Goal: Ask a question

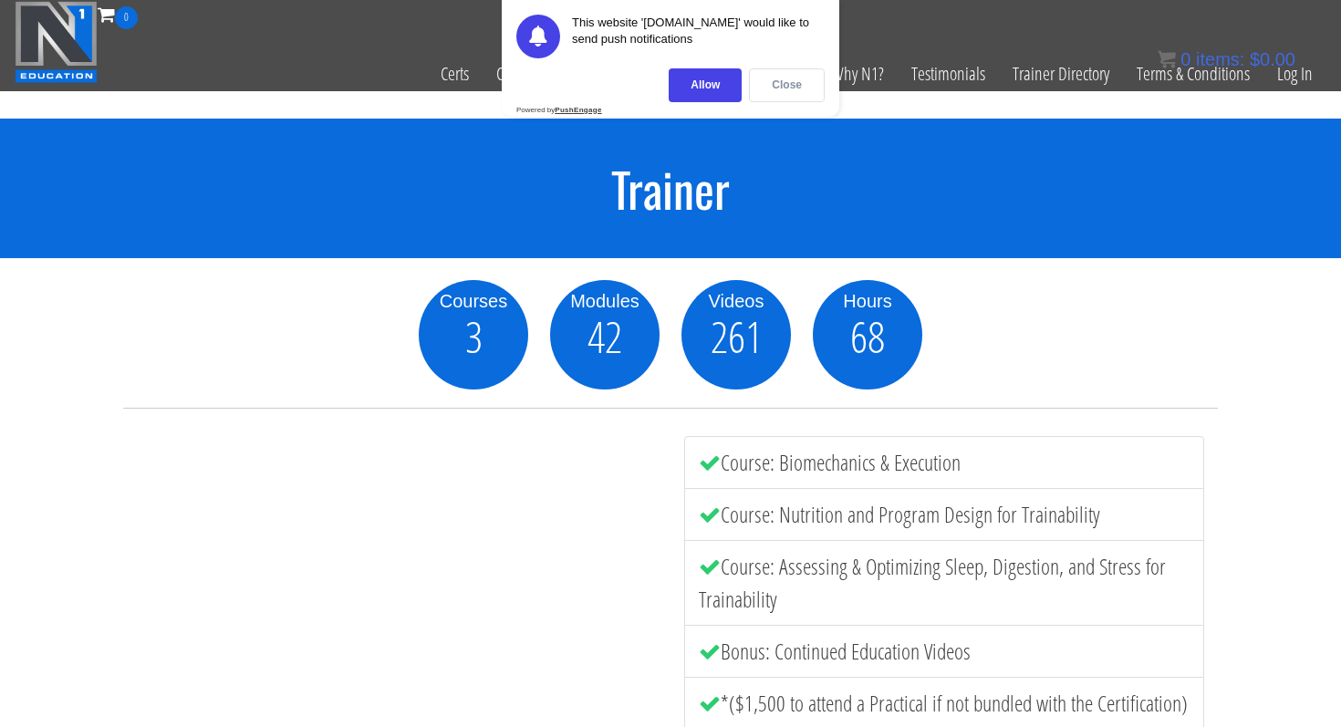
click at [769, 90] on div "Close" at bounding box center [787, 85] width 76 height 34
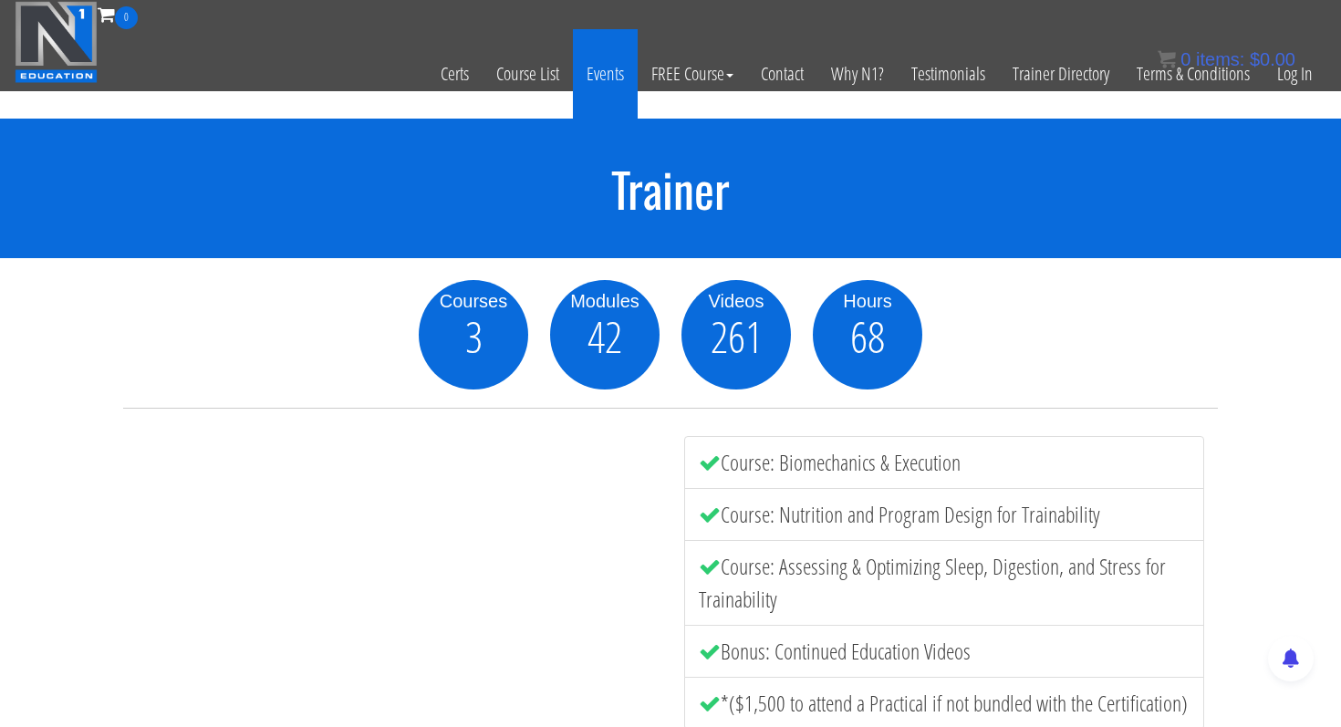
click at [611, 69] on link "Events" at bounding box center [605, 73] width 65 height 89
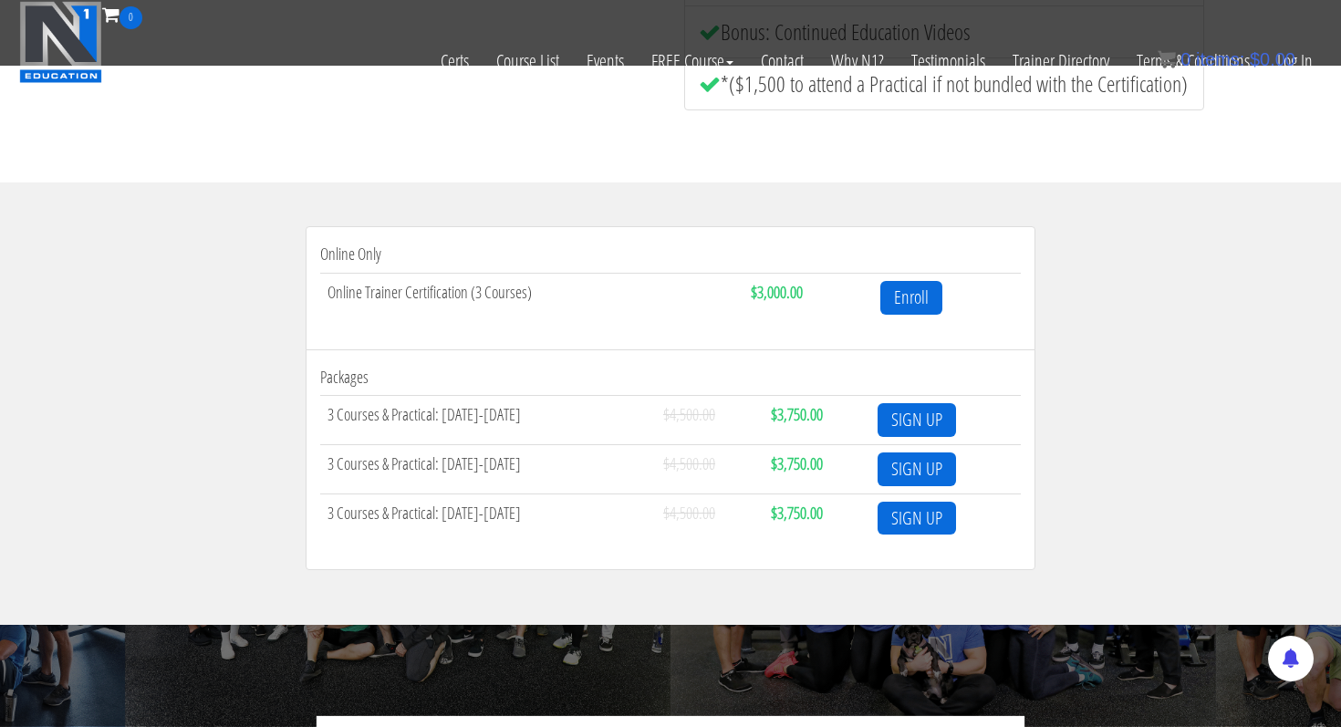
scroll to position [498, 0]
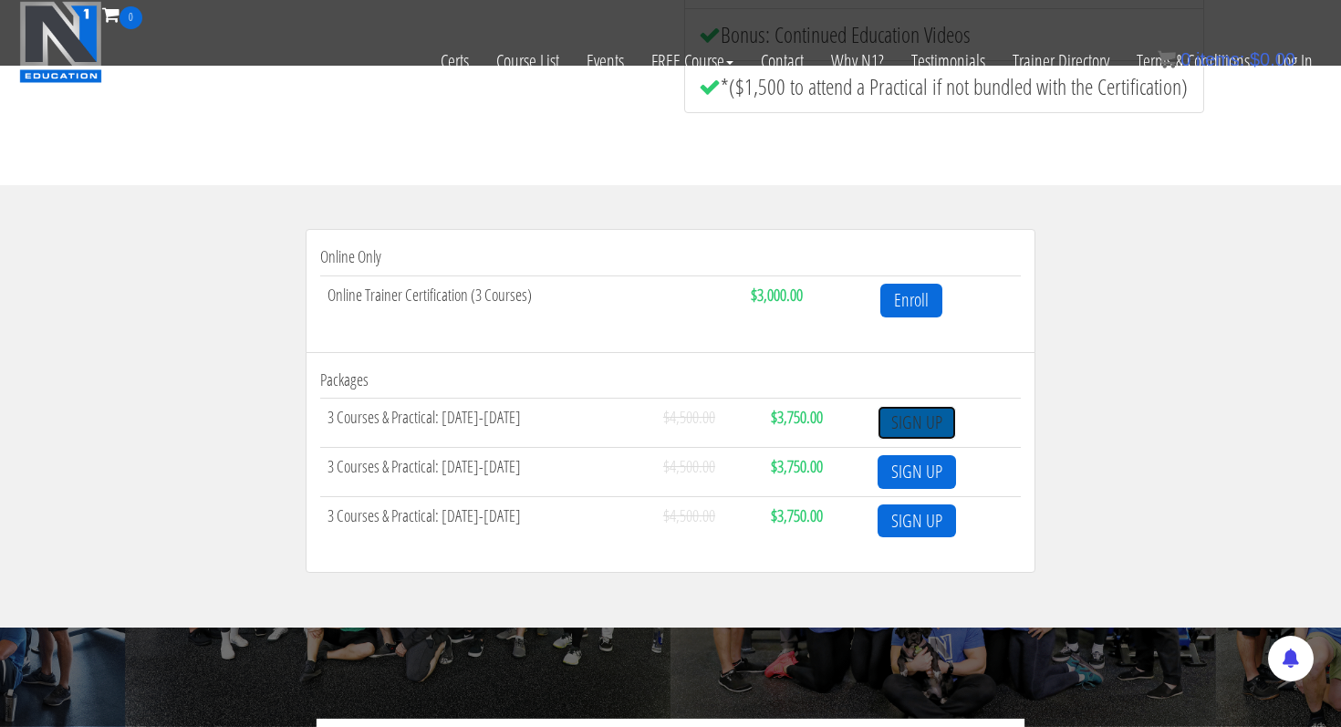
click at [931, 419] on link "SIGN UP" at bounding box center [916, 423] width 78 height 34
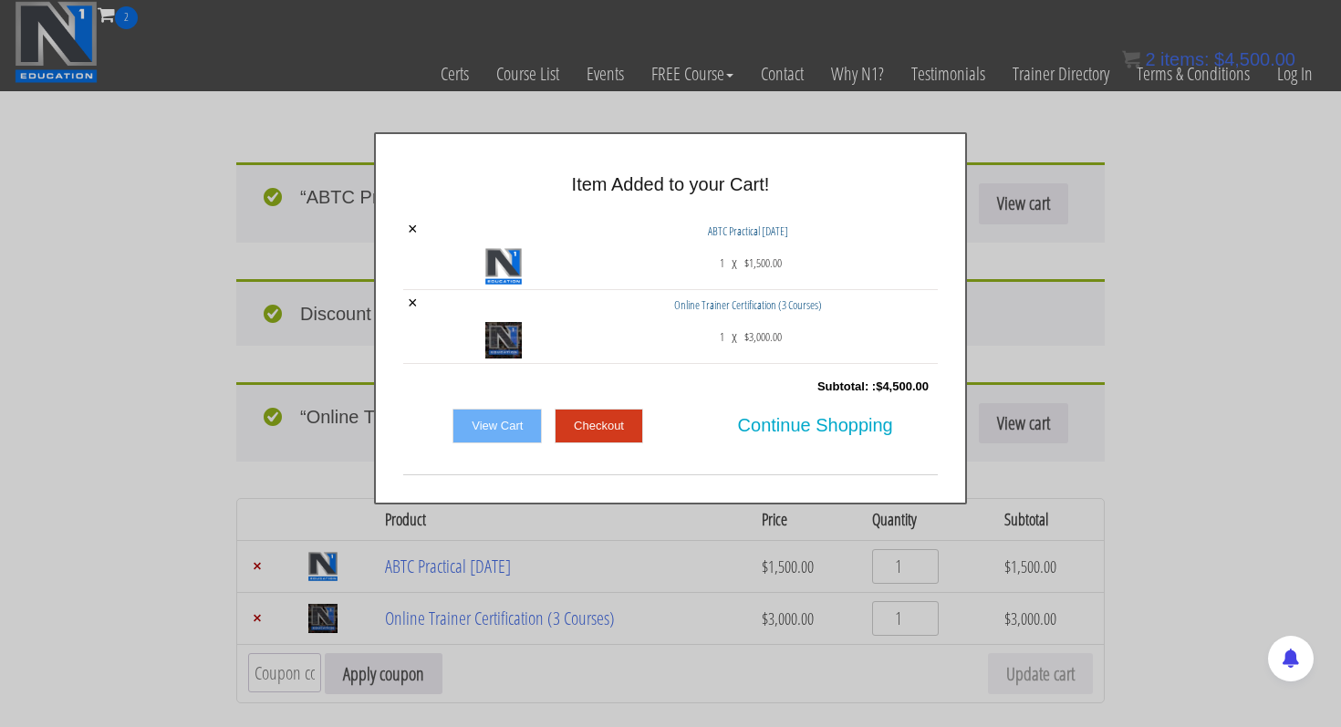
click at [482, 423] on link "View Cart" at bounding box center [496, 426] width 89 height 35
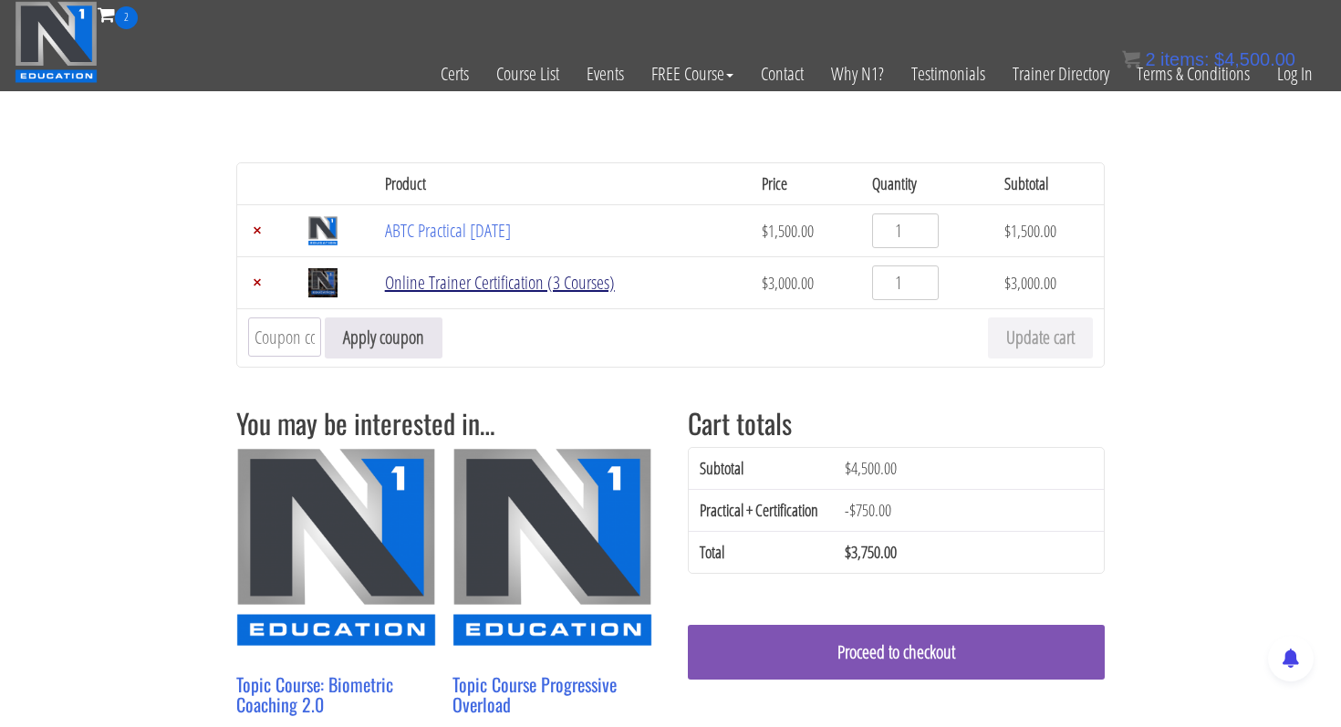
click at [429, 290] on link "Online Trainer Certification (3 Courses)" at bounding box center [500, 282] width 230 height 25
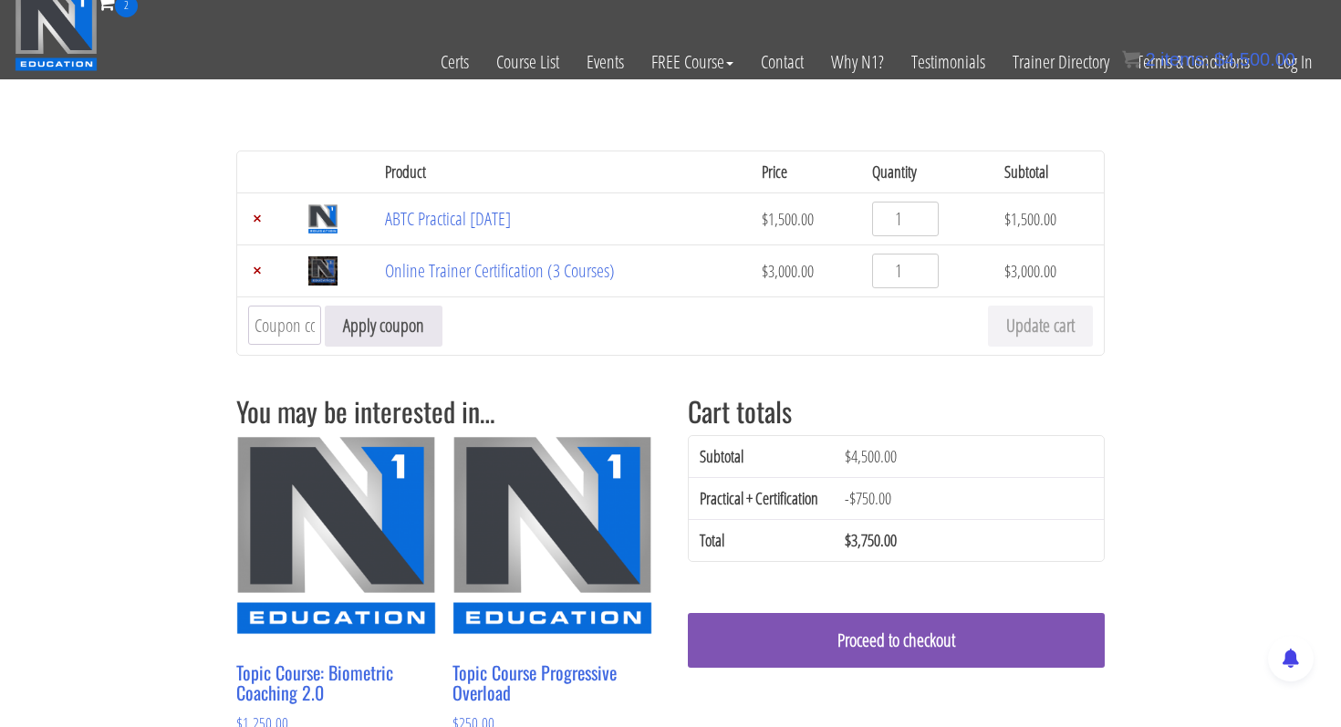
scroll to position [10, 0]
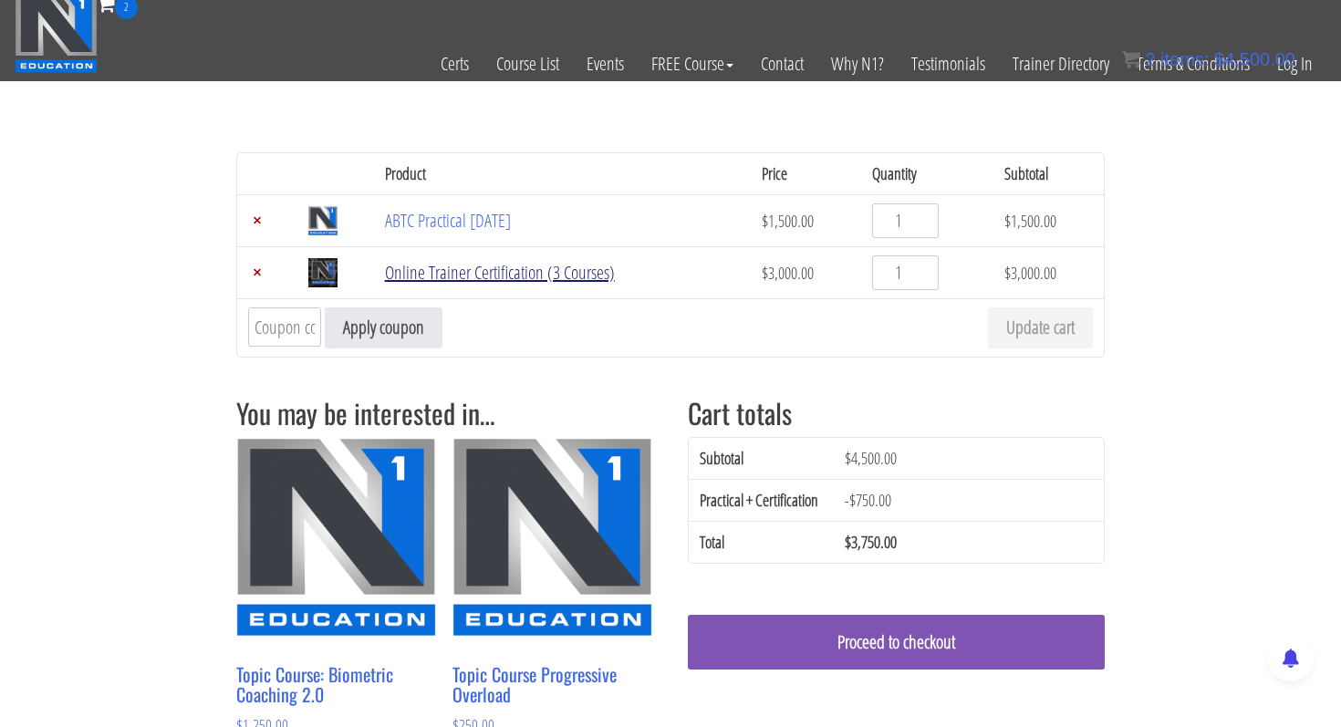
click at [460, 276] on link "Online Trainer Certification (3 Courses)" at bounding box center [500, 272] width 230 height 25
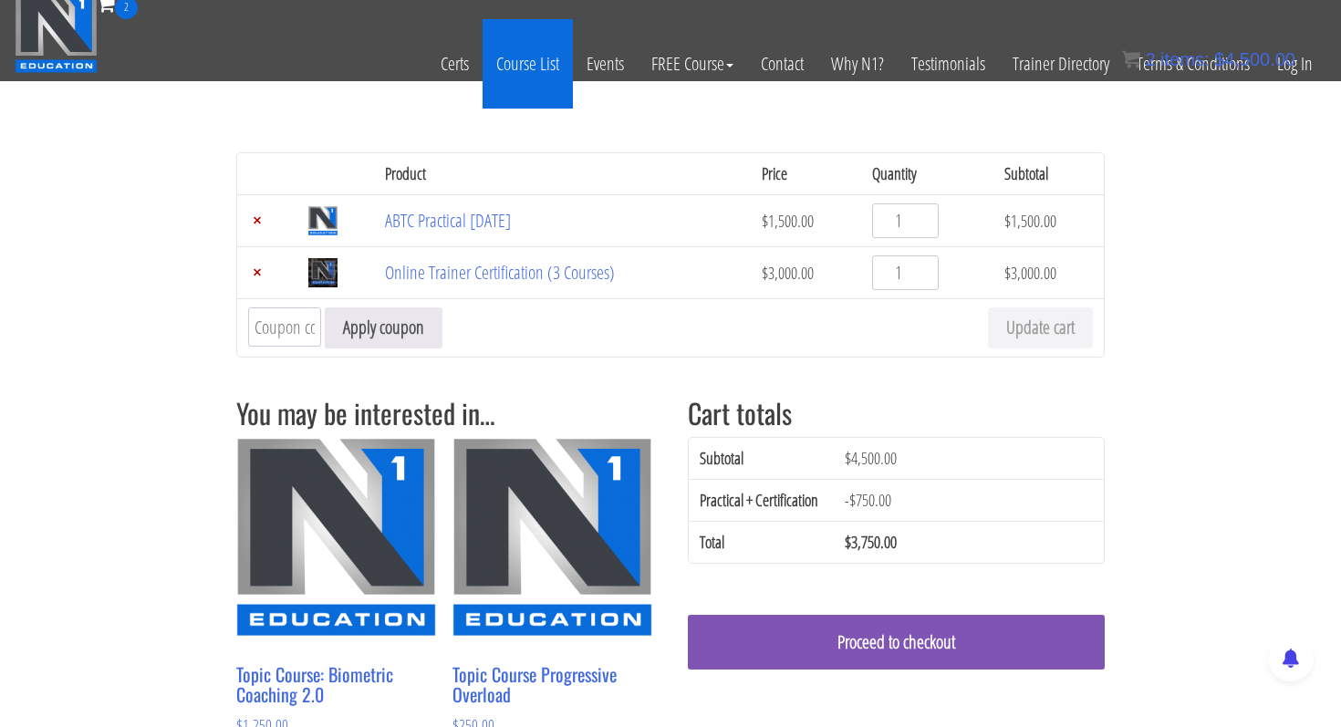
click at [525, 56] on link "Course List" at bounding box center [527, 63] width 90 height 89
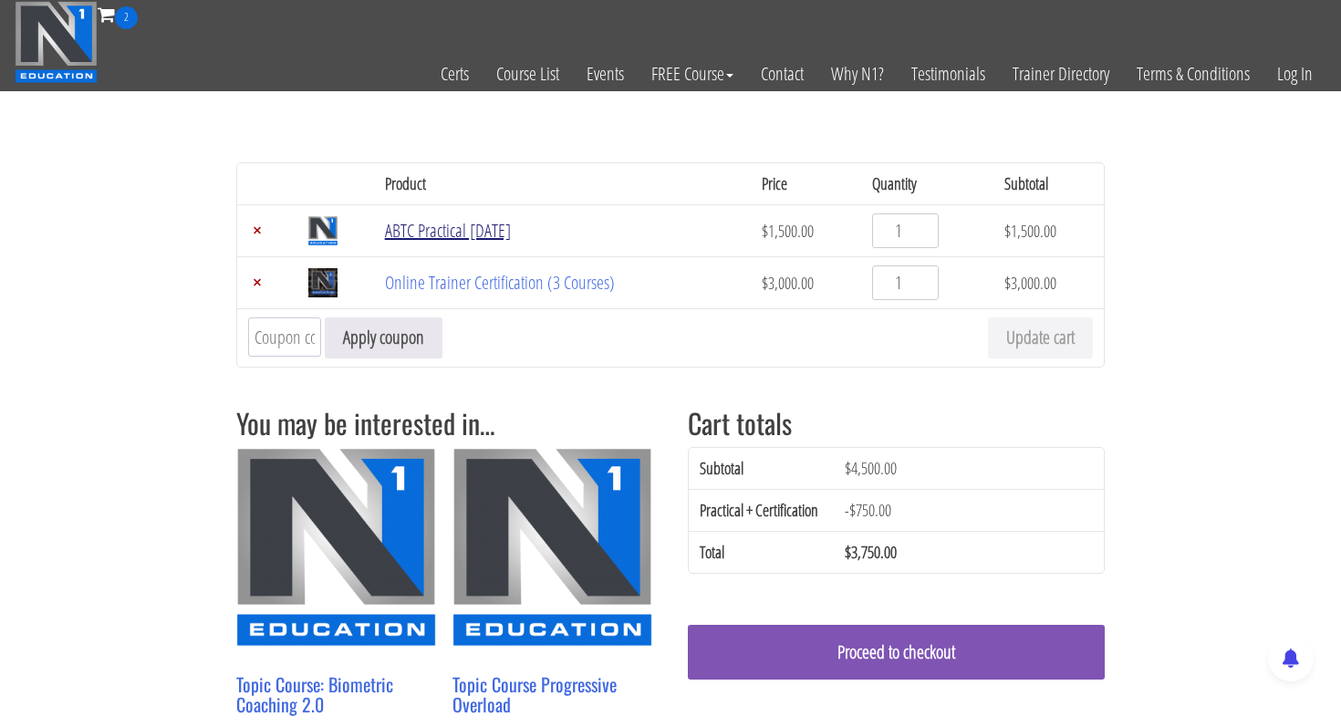
scroll to position [10, 0]
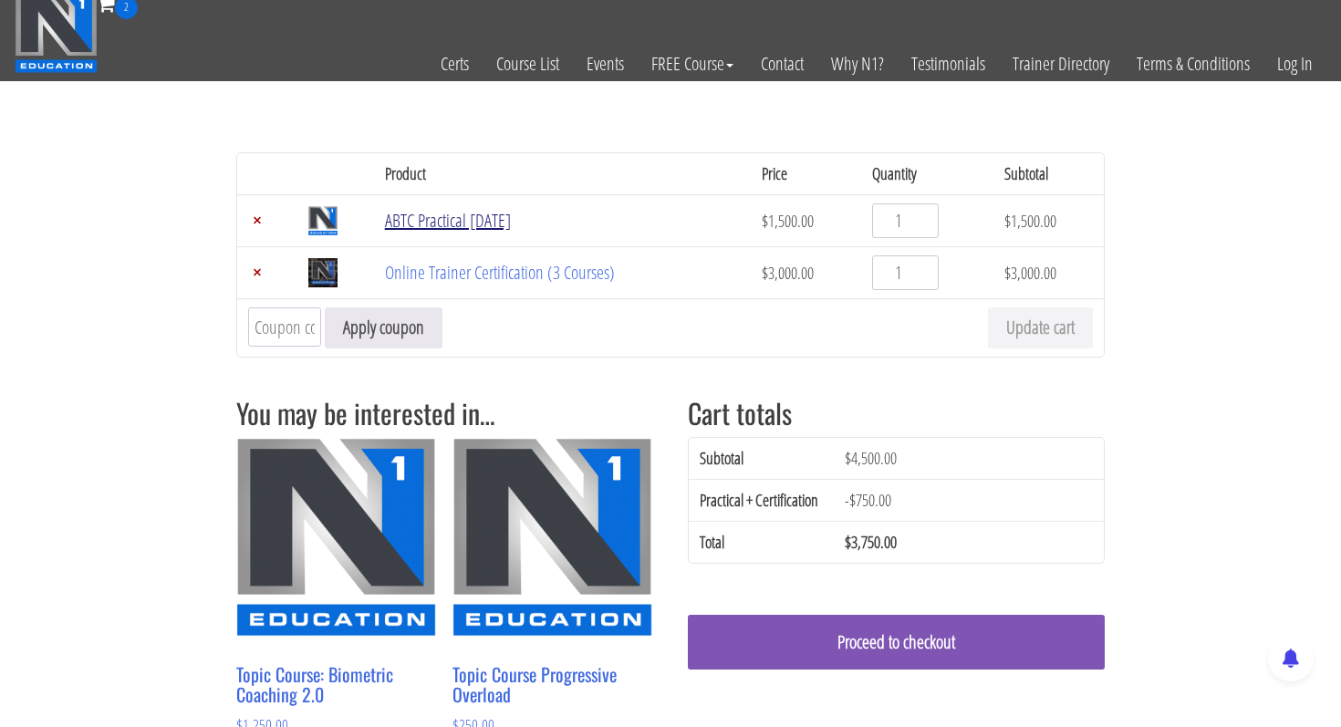
click at [433, 210] on link "ABTC Practical [DATE]" at bounding box center [448, 220] width 126 height 25
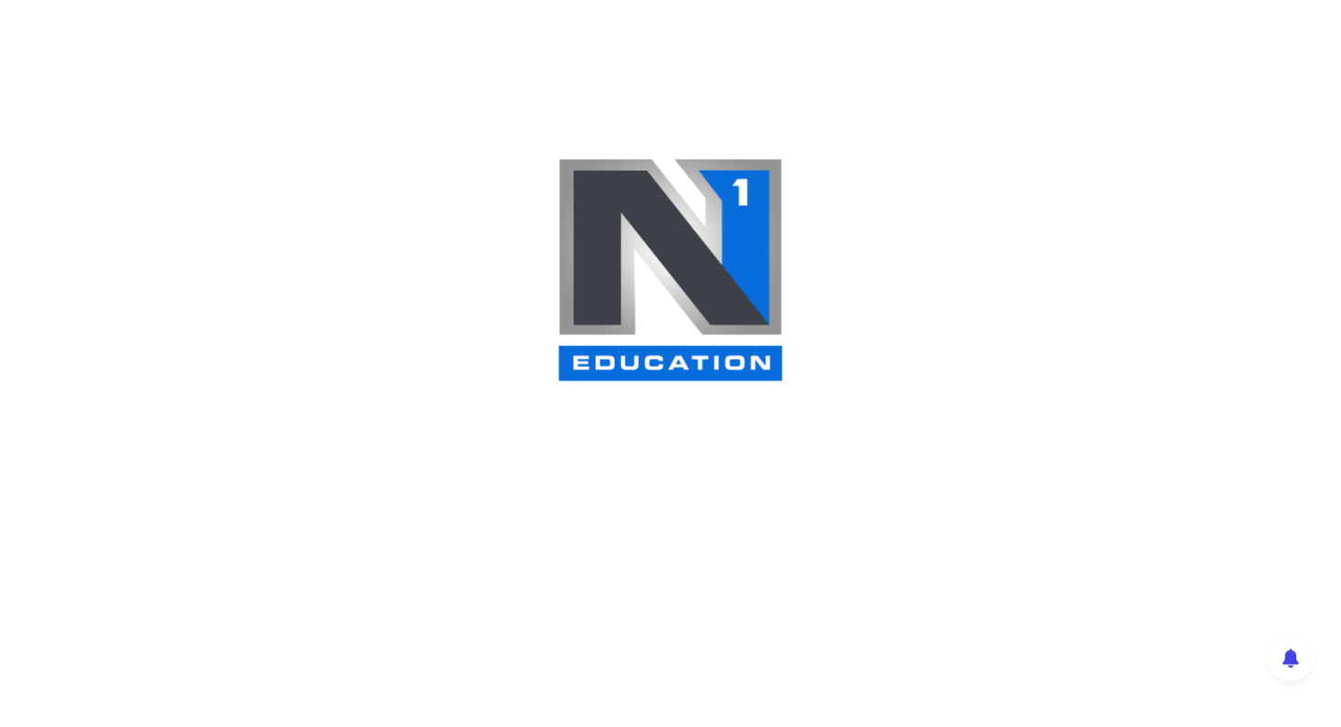
scroll to position [15, 0]
click at [710, 285] on img at bounding box center [670, 269] width 228 height 225
click at [707, 278] on img at bounding box center [670, 269] width 228 height 225
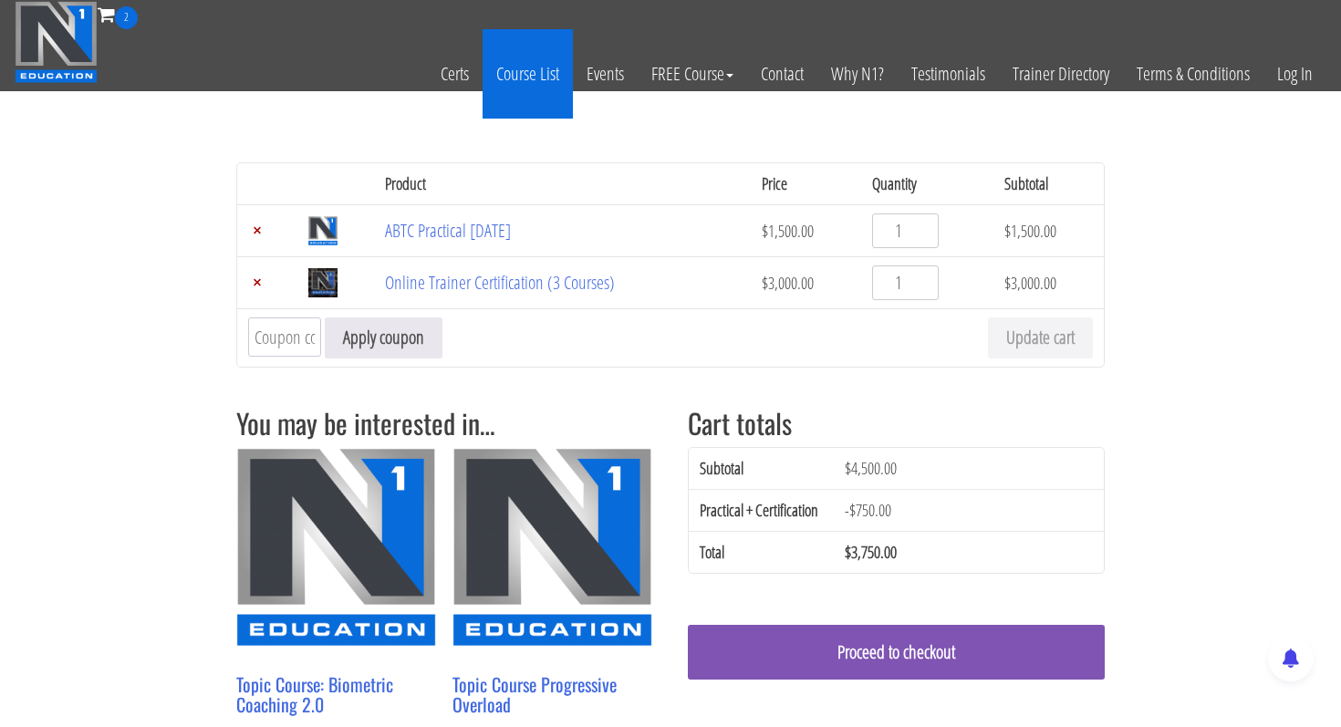
scroll to position [10, 0]
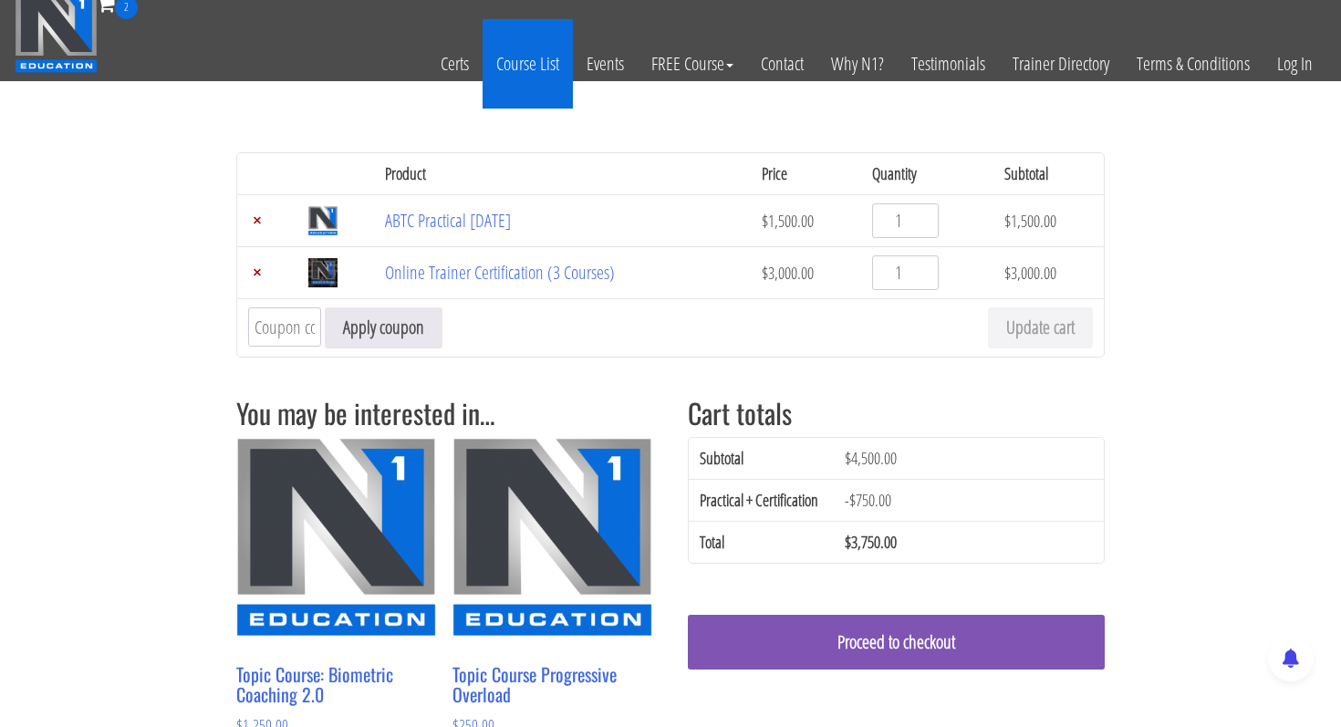
click at [534, 66] on link "Course List" at bounding box center [527, 63] width 90 height 89
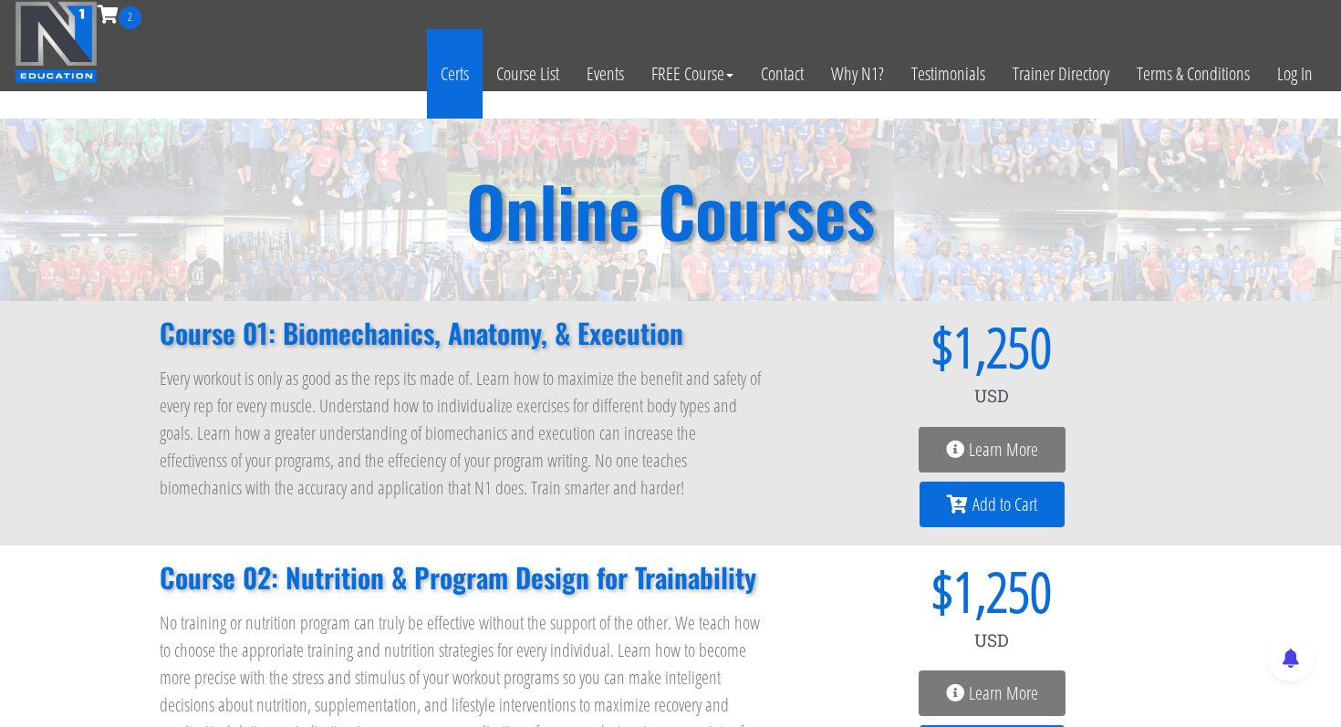
click at [465, 91] on link "Certs" at bounding box center [455, 73] width 56 height 89
click at [456, 58] on link "Certs" at bounding box center [455, 73] width 56 height 89
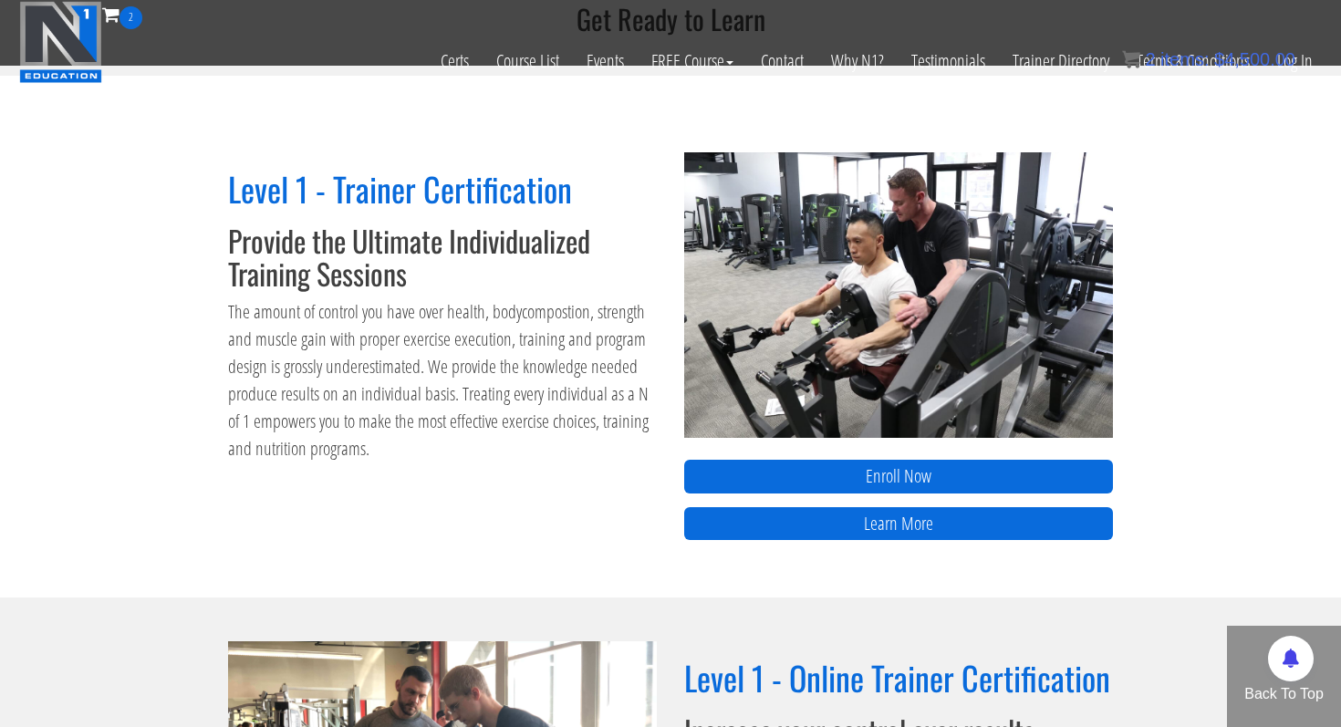
scroll to position [688, 0]
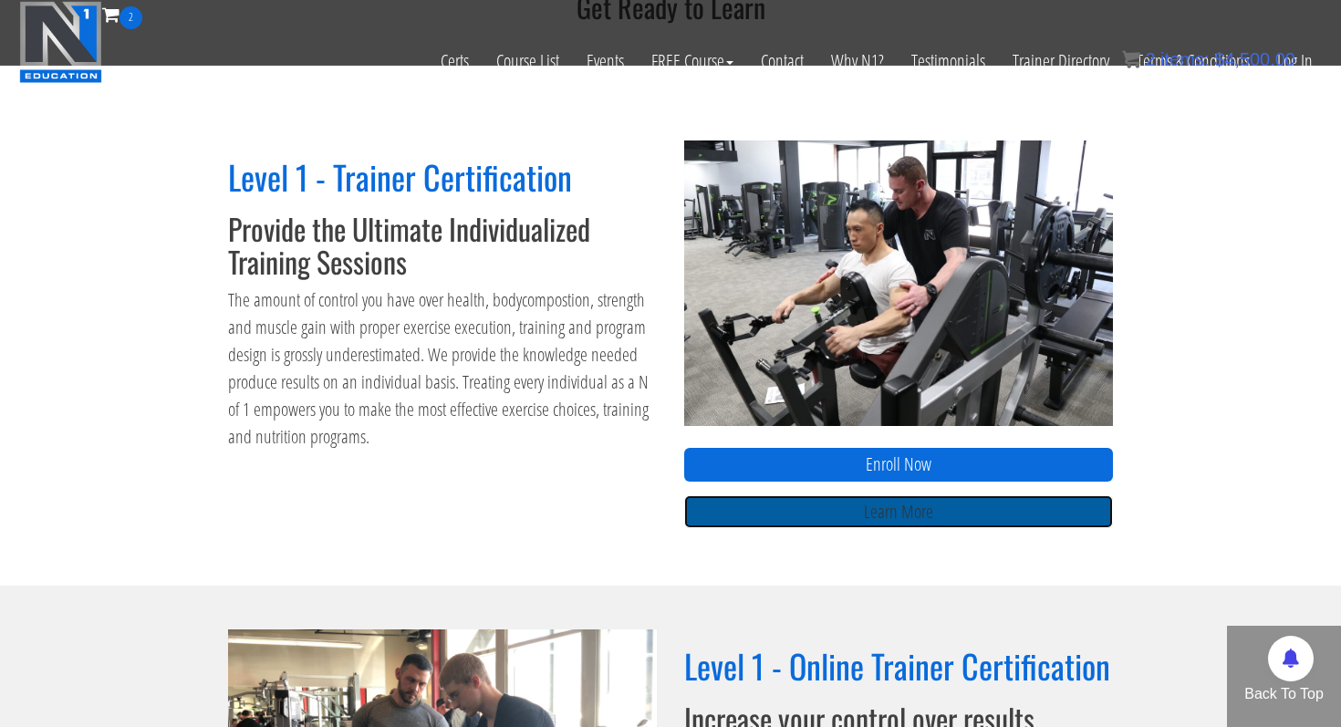
click at [774, 518] on link "Learn More" at bounding box center [898, 512] width 429 height 34
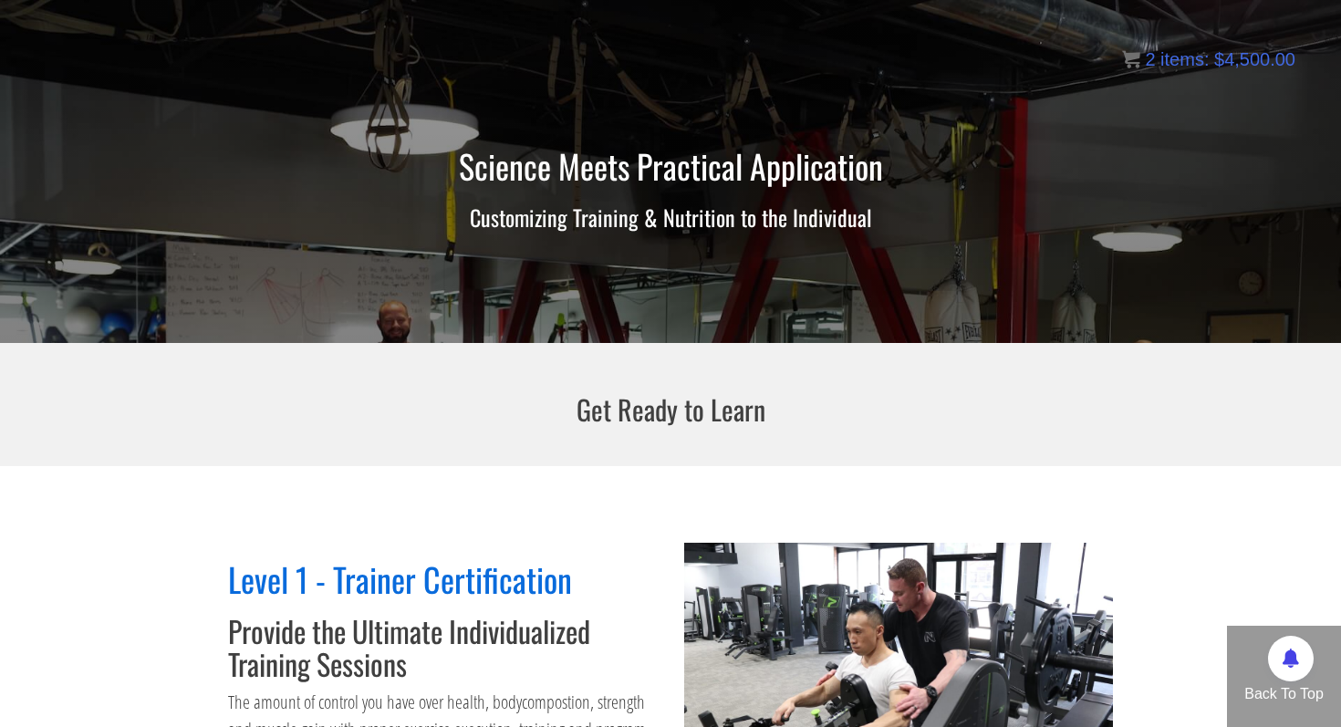
scroll to position [0, 0]
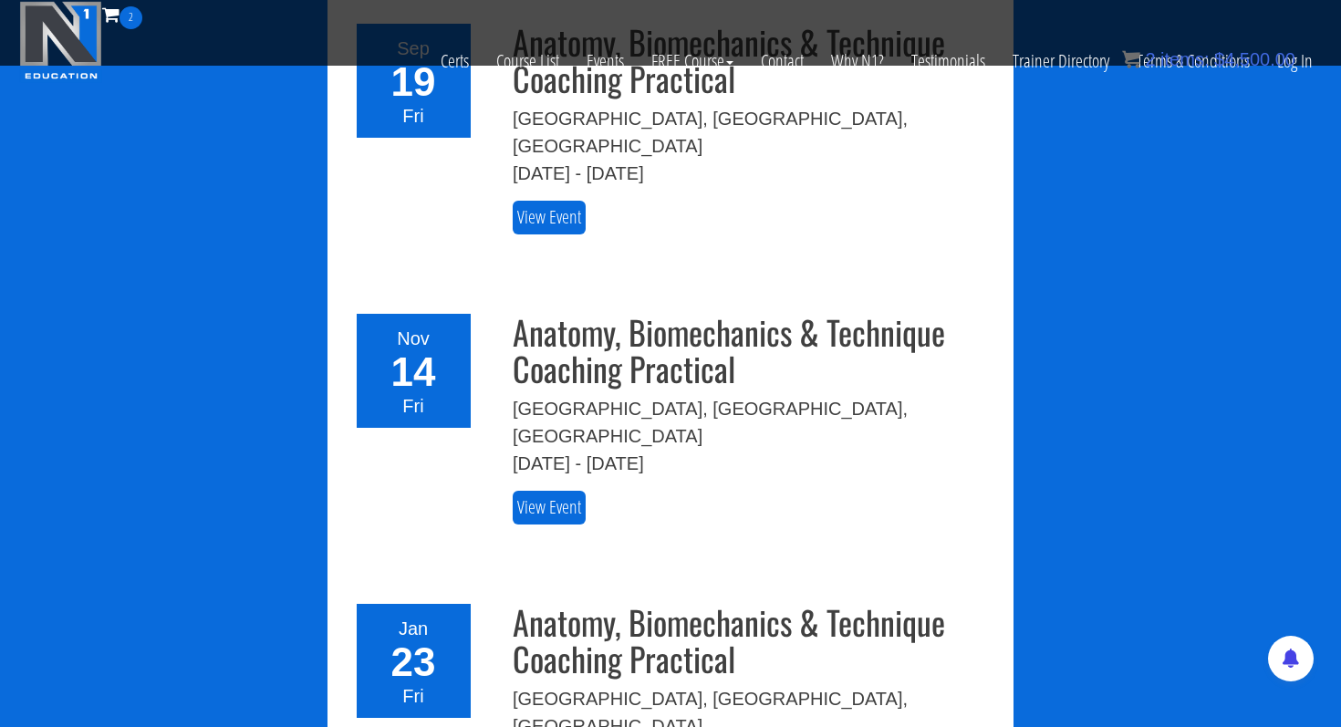
scroll to position [2974, 0]
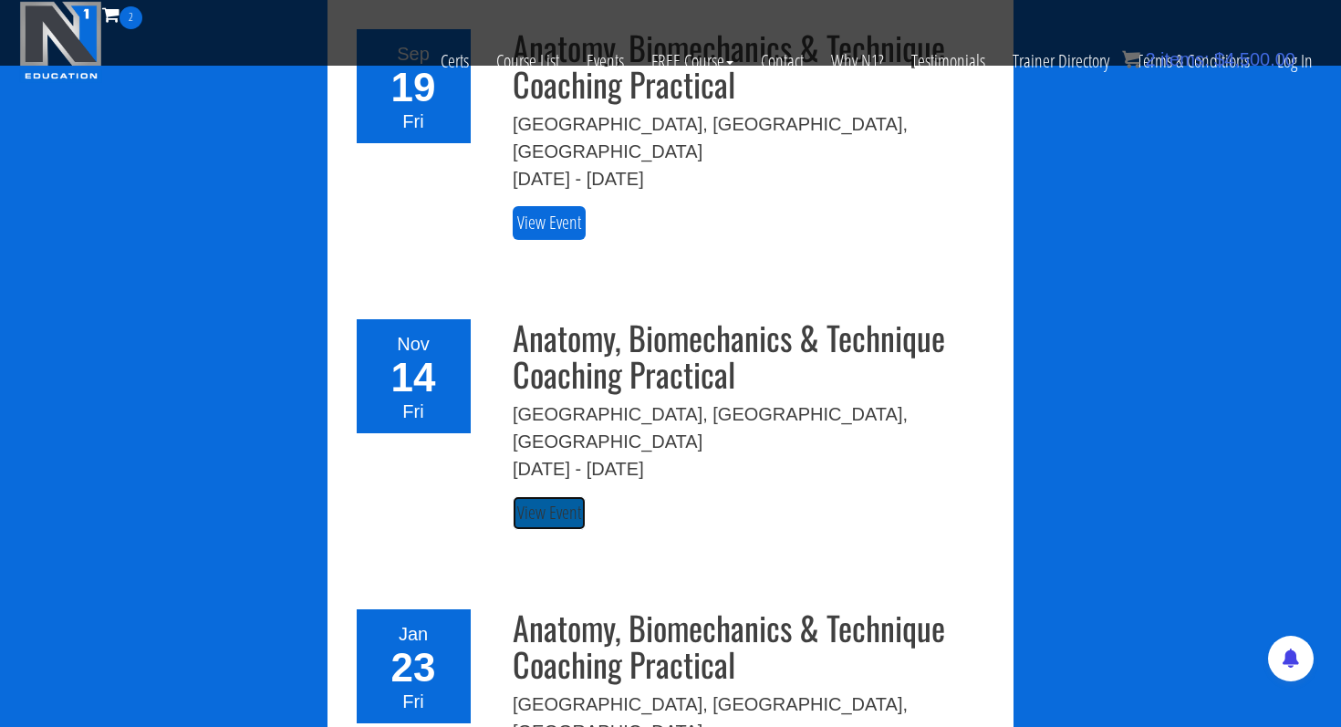
click at [566, 496] on link "View Event" at bounding box center [549, 513] width 73 height 34
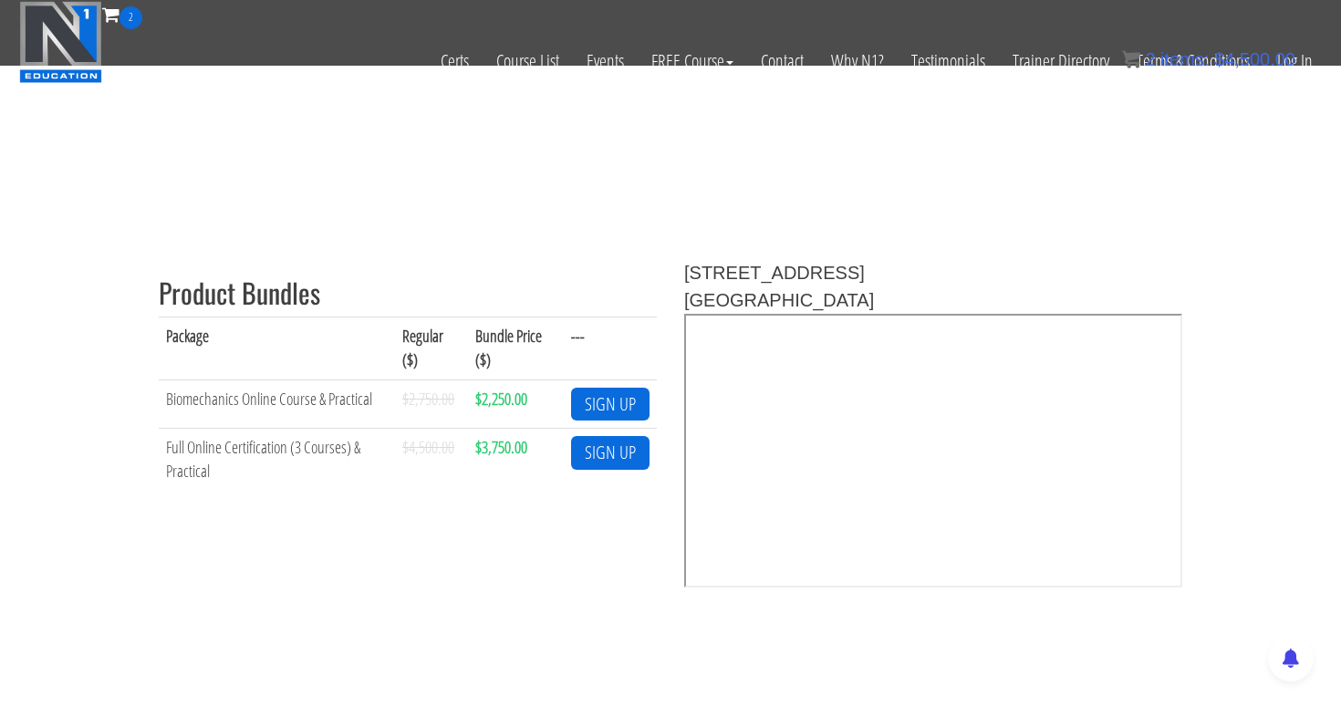
scroll to position [512, 0]
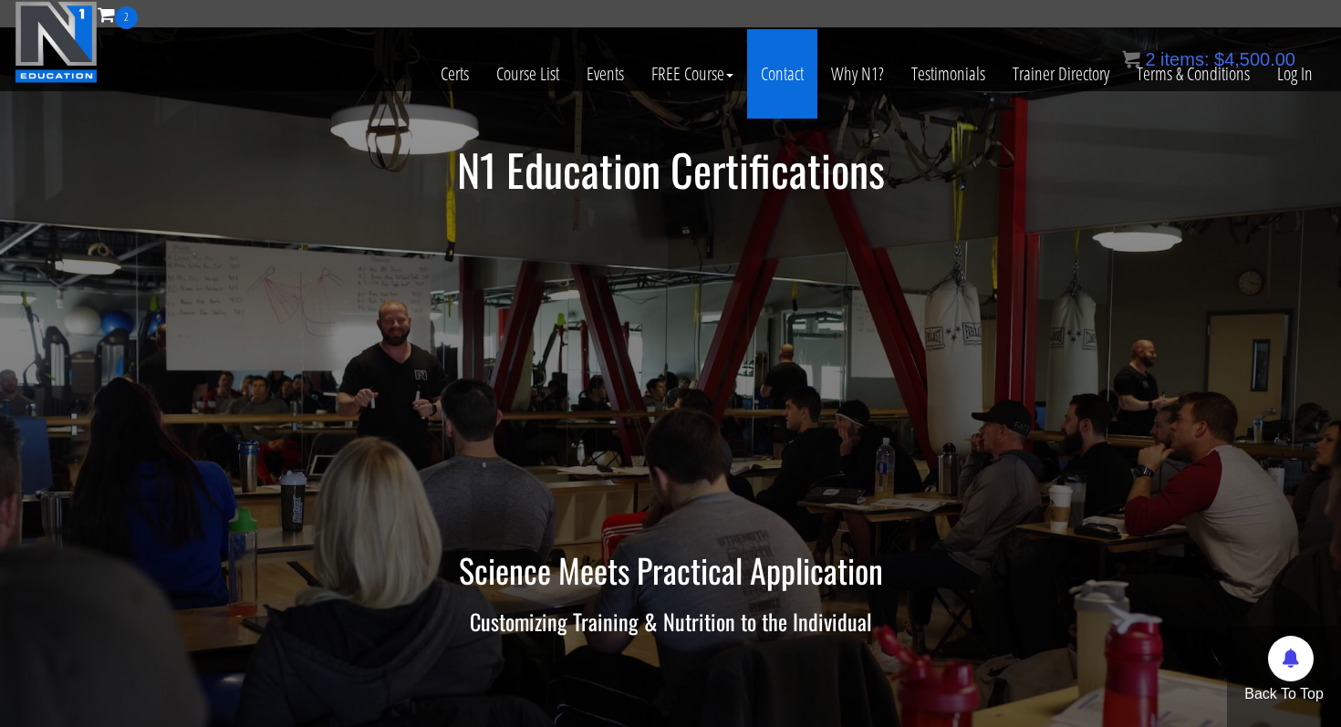
click at [799, 64] on link "Contact" at bounding box center [782, 73] width 70 height 89
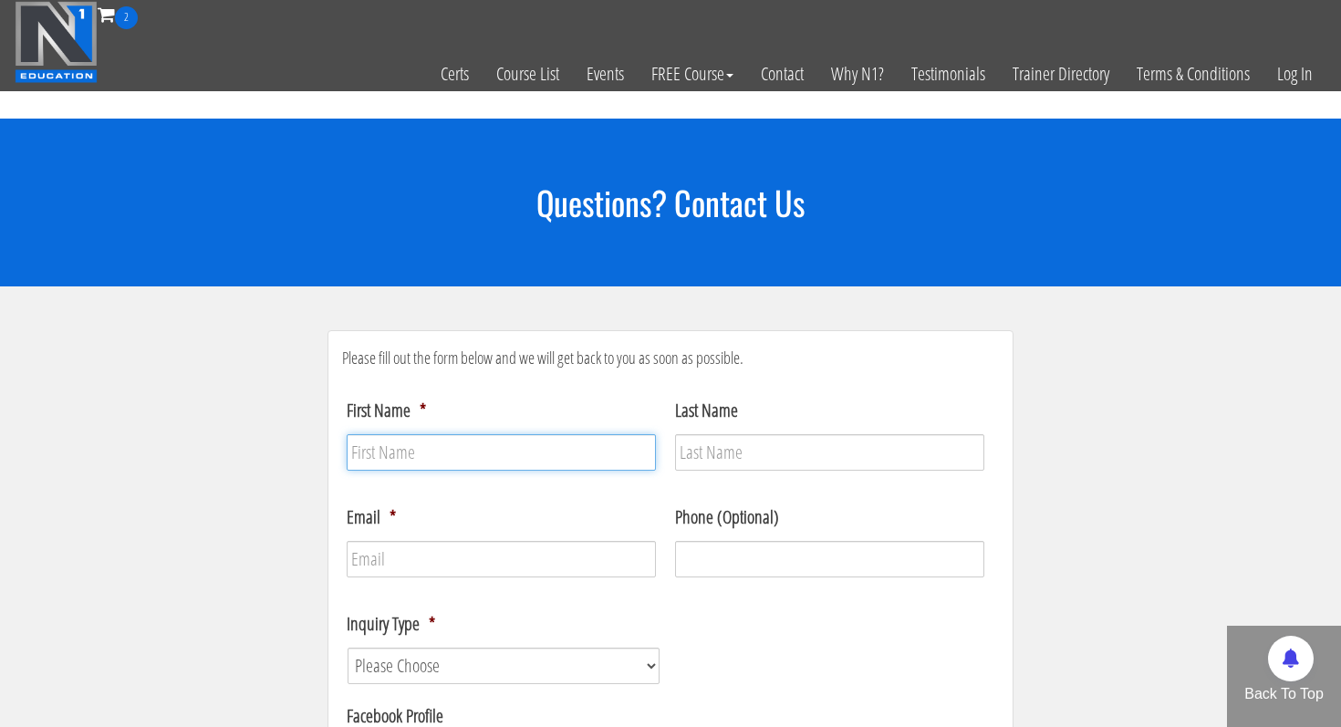
click at [397, 444] on input "First Name *" at bounding box center [501, 452] width 309 height 36
type input "Taylor"
type input "Justesen"
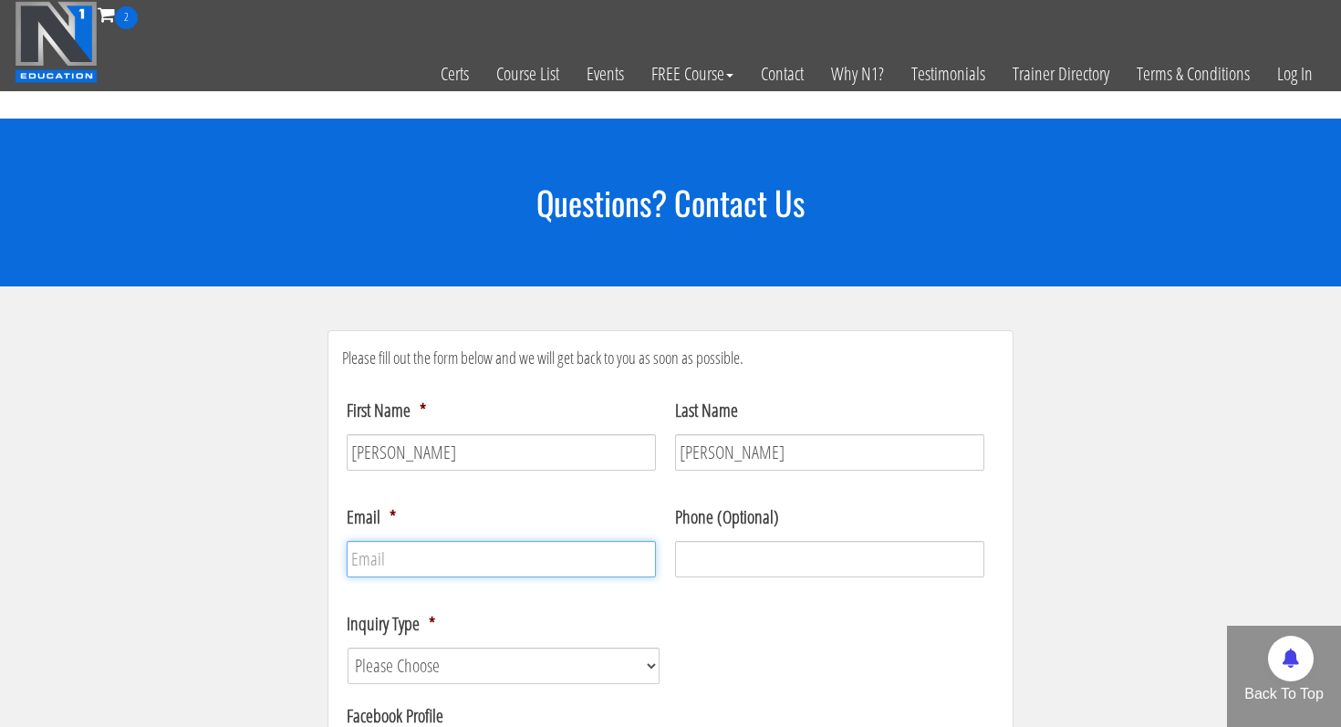
type input "justesen20@gmail.com"
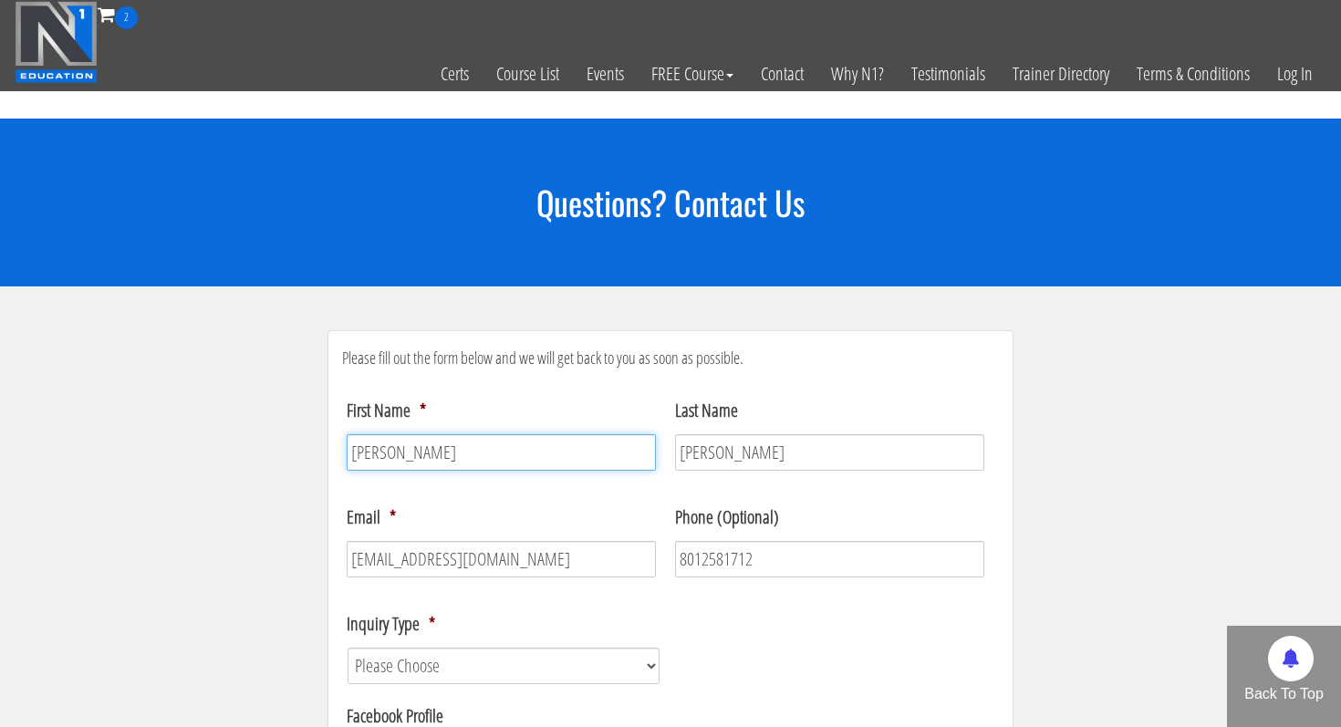
type input "(801) 258-1712"
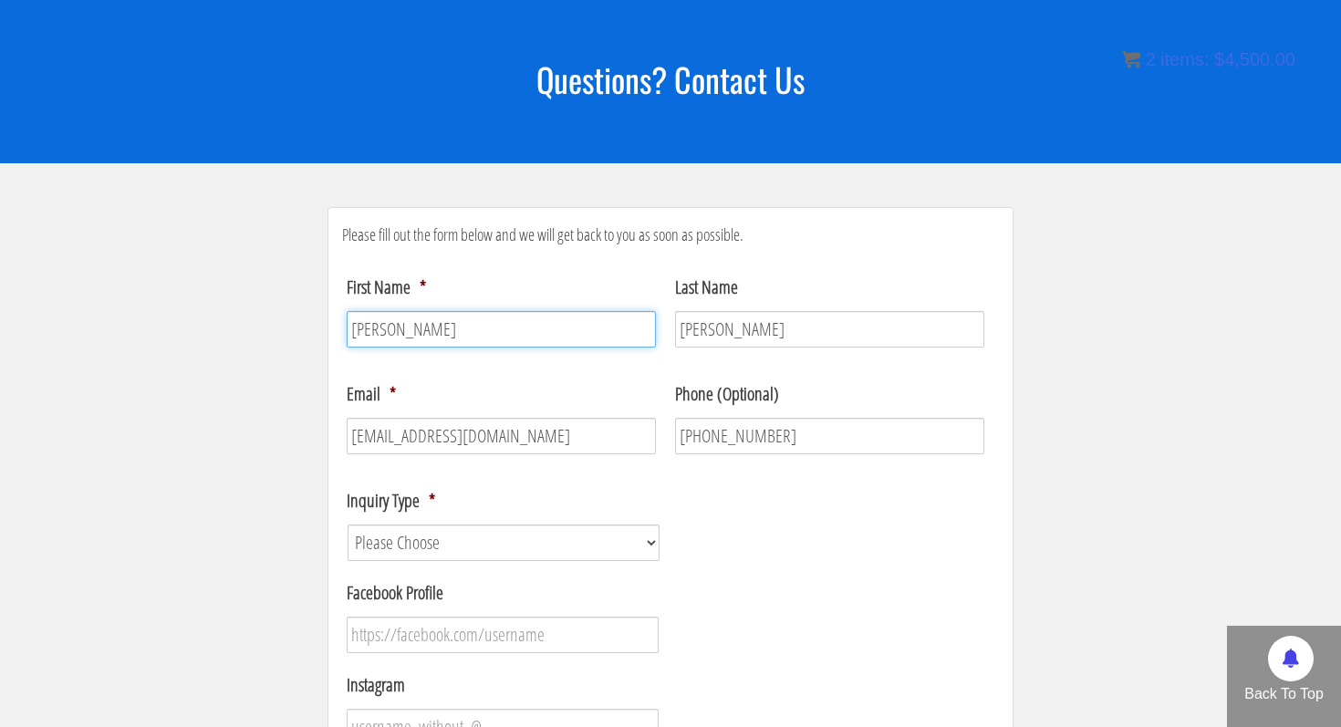
scroll to position [176, 0]
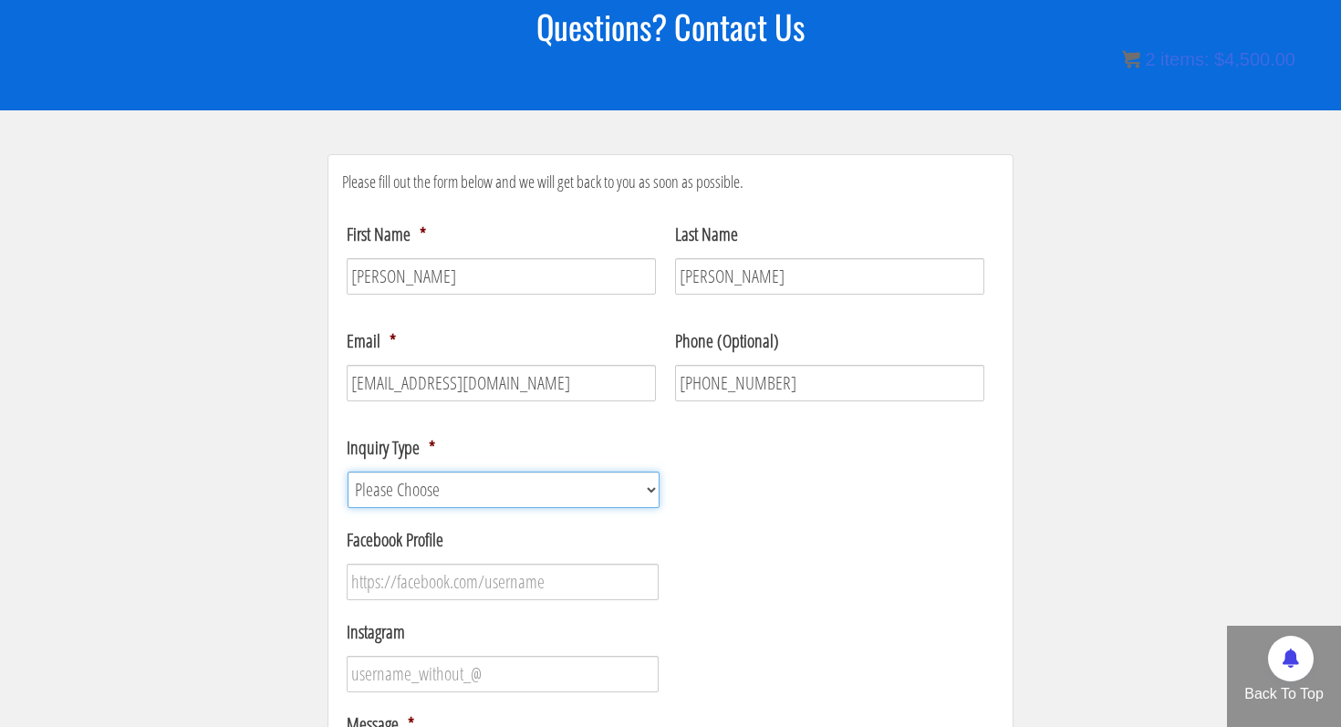
click at [491, 499] on select "Please Choose Course / Certification Information Technical Support Coaching Inq…" at bounding box center [504, 490] width 312 height 36
select select "Course / Certification Information"
click at [348, 472] on select "Please Choose Course / Certification Information Technical Support Coaching Inq…" at bounding box center [504, 490] width 312 height 36
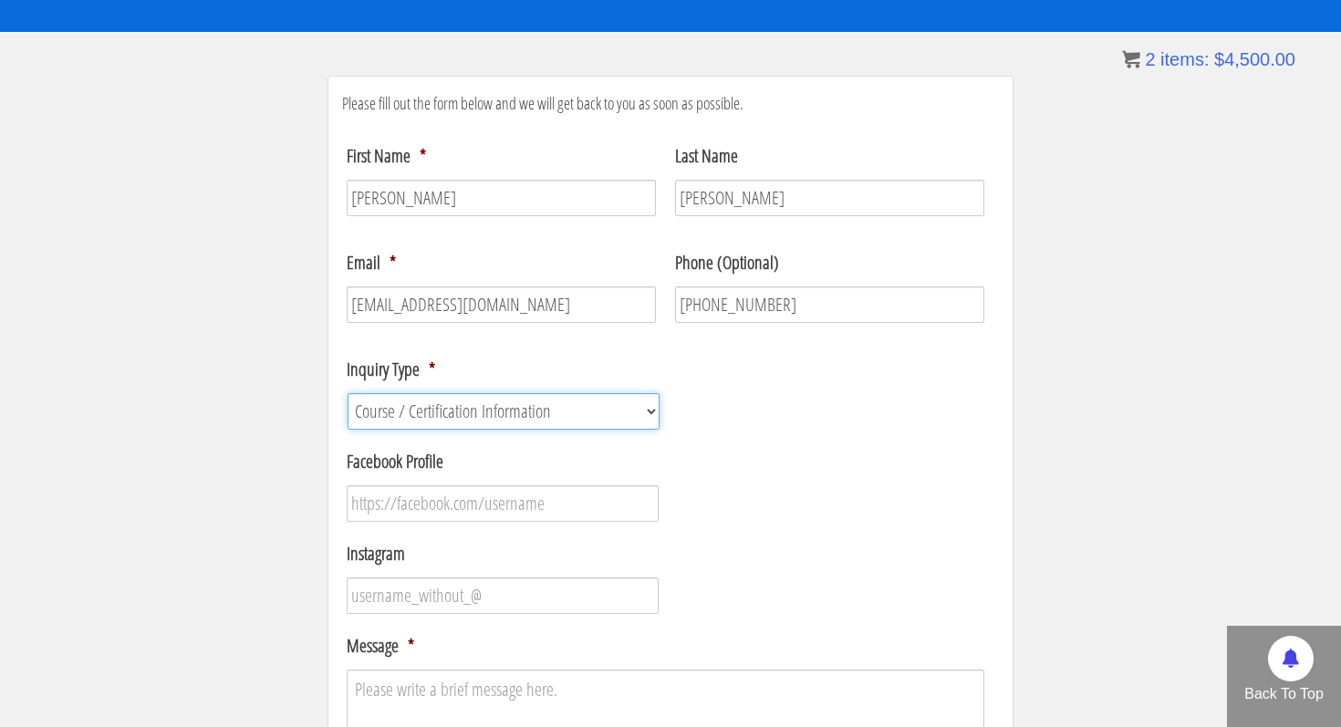
scroll to position [256, 0]
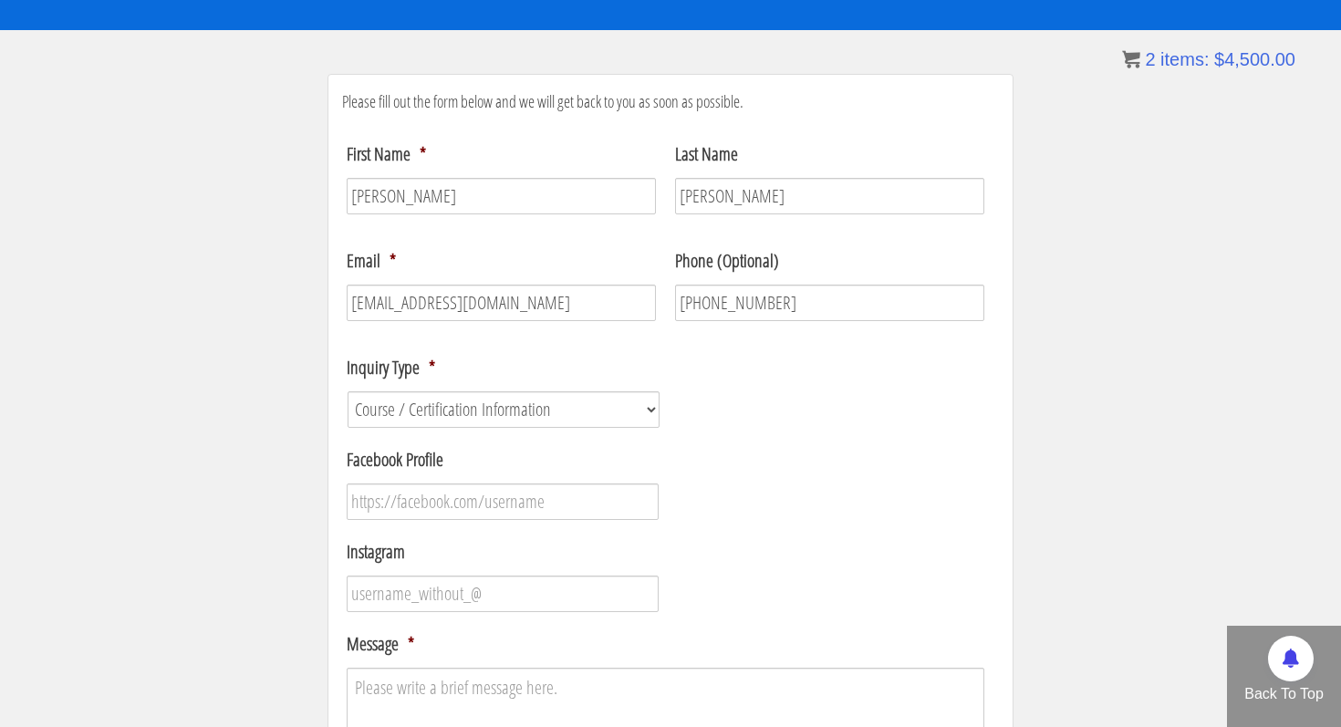
click at [492, 520] on ul "First Name * Taylor Last Name Justesen Email * justesen20@gmail.com Phone (Opti…" at bounding box center [670, 552] width 657 height 852
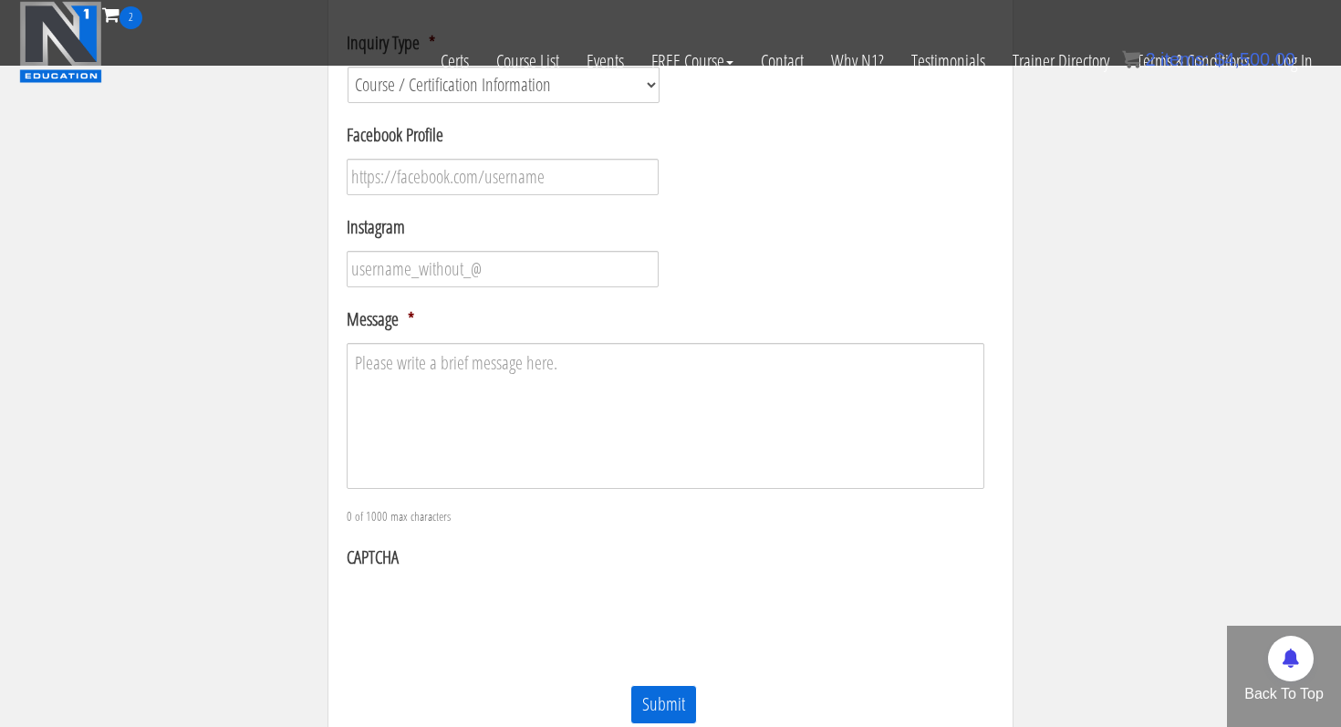
scroll to position [494, 0]
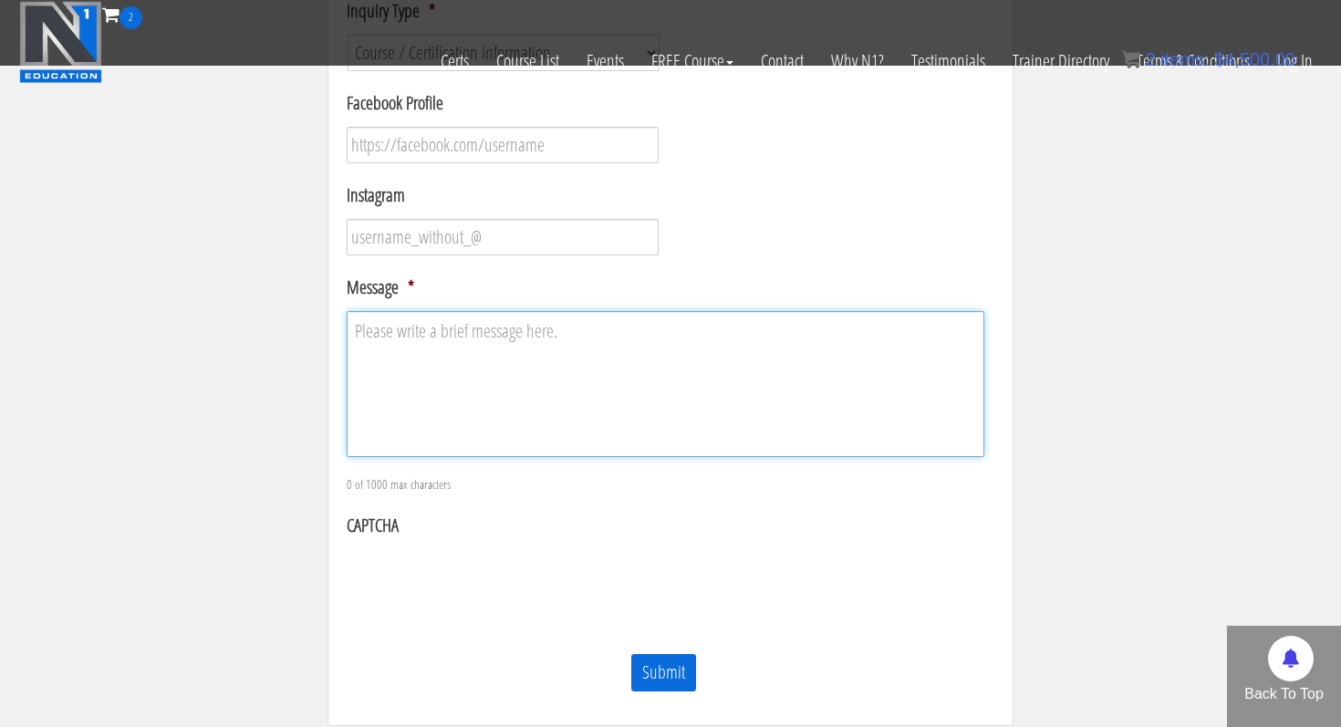
click at [476, 313] on textarea "Message *" at bounding box center [666, 384] width 638 height 146
click at [473, 328] on textarea "Message *" at bounding box center [666, 384] width 638 height 146
drag, startPoint x: 757, startPoint y: 337, endPoint x: 344, endPoint y: 324, distance: 413.4
click at [344, 324] on li "Message * If I sign up for the trainer course with the practical 54 of 1000 max…" at bounding box center [670, 384] width 657 height 221
drag, startPoint x: 530, startPoint y: 331, endPoint x: 517, endPoint y: 336, distance: 13.6
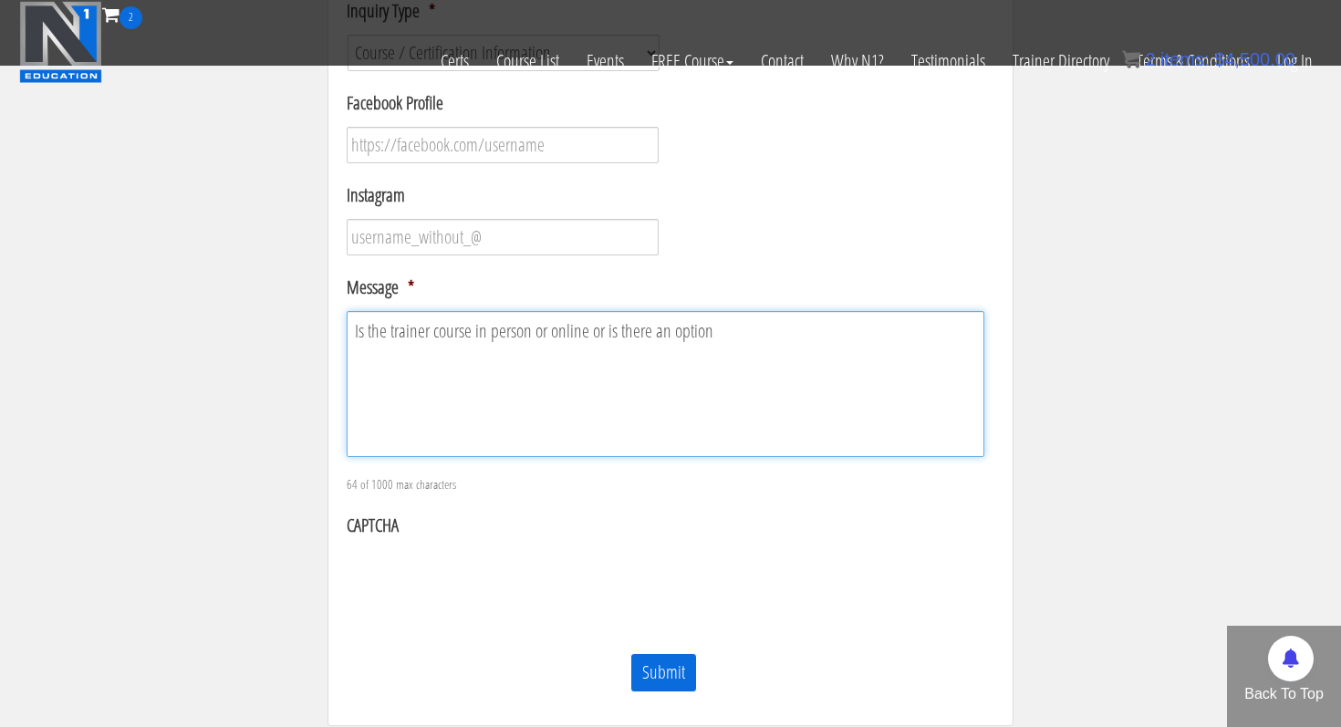
click at [517, 336] on textarea "Is the trainer course in person or online or is there an option" at bounding box center [666, 384] width 638 height 146
click at [539, 333] on textarea "Is the trainer course in person or online or is there an option" at bounding box center [666, 384] width 638 height 146
drag, startPoint x: 545, startPoint y: 335, endPoint x: 473, endPoint y: 337, distance: 71.2
click at [473, 337] on textarea "Is the trainer course in person or online or is there an option" at bounding box center [666, 384] width 638 height 146
click at [644, 331] on textarea "Is the trainer course online or is there an option" at bounding box center [666, 384] width 638 height 146
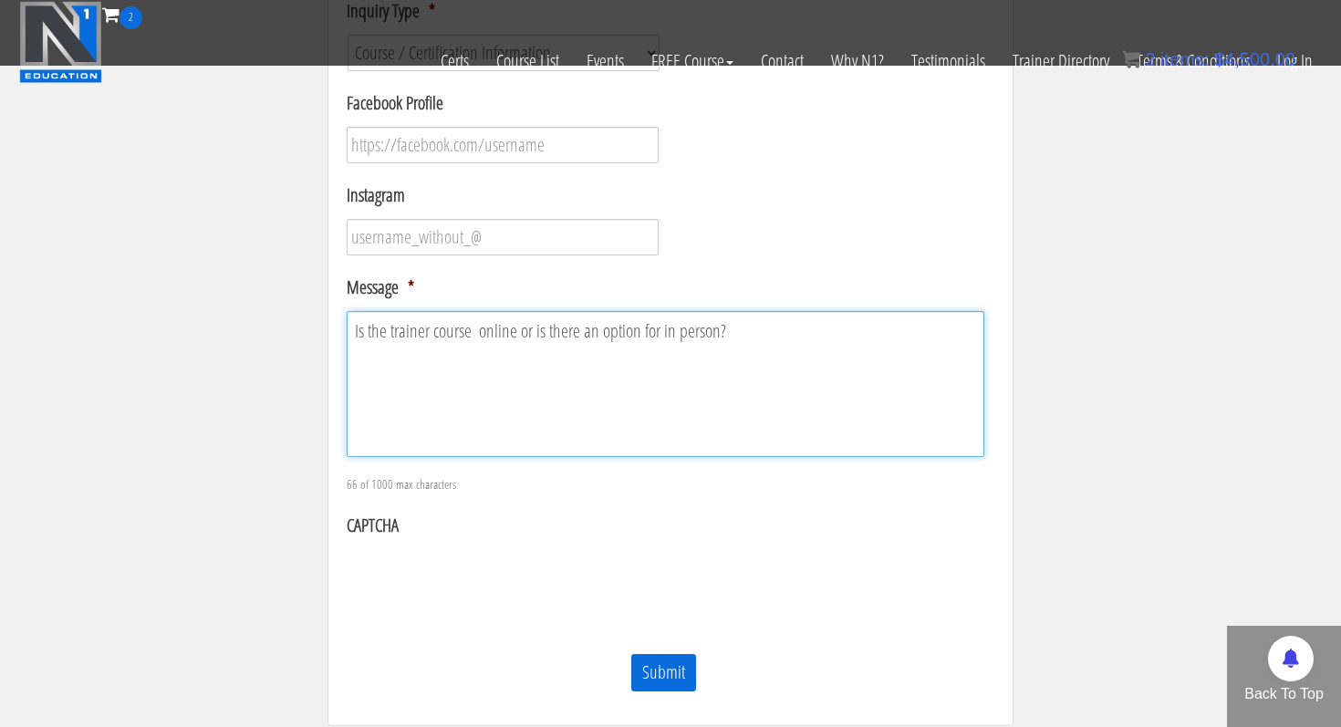
type textarea "Is the trainer course online or is there an option for in person?"
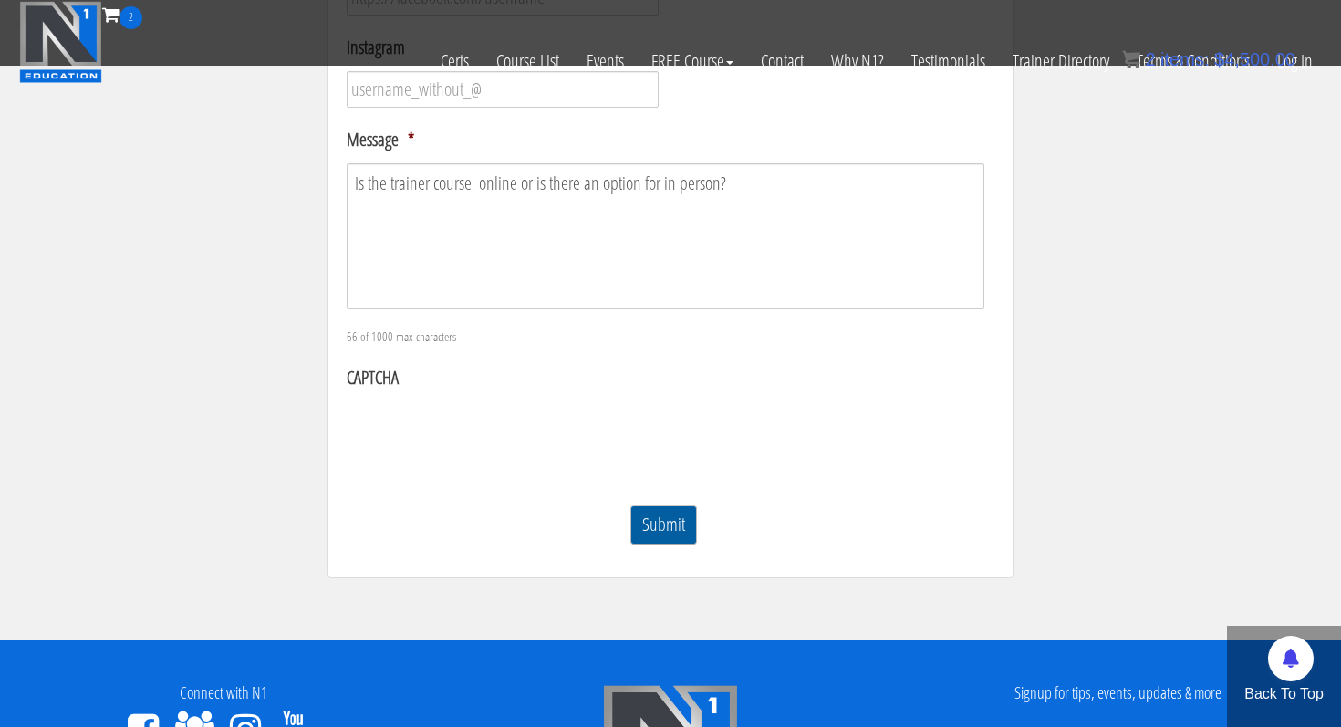
scroll to position [644, 0]
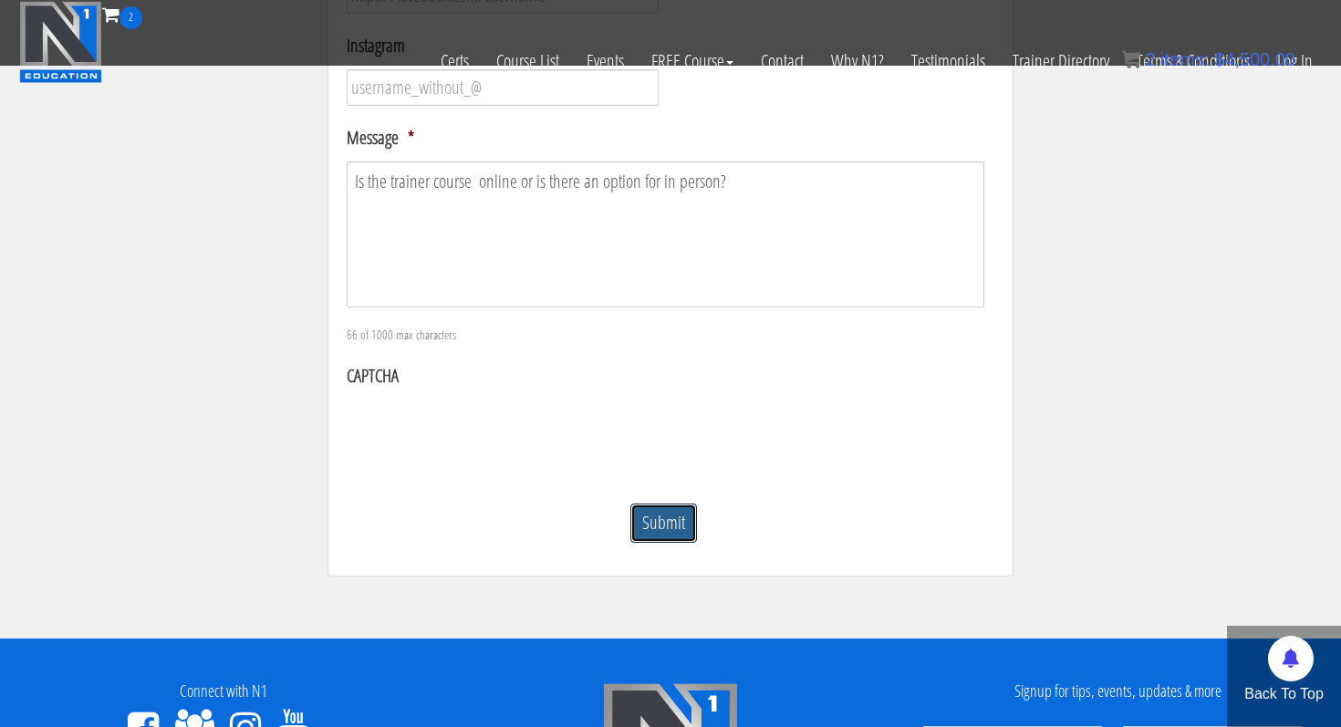
click at [689, 528] on input "Submit" at bounding box center [663, 522] width 67 height 39
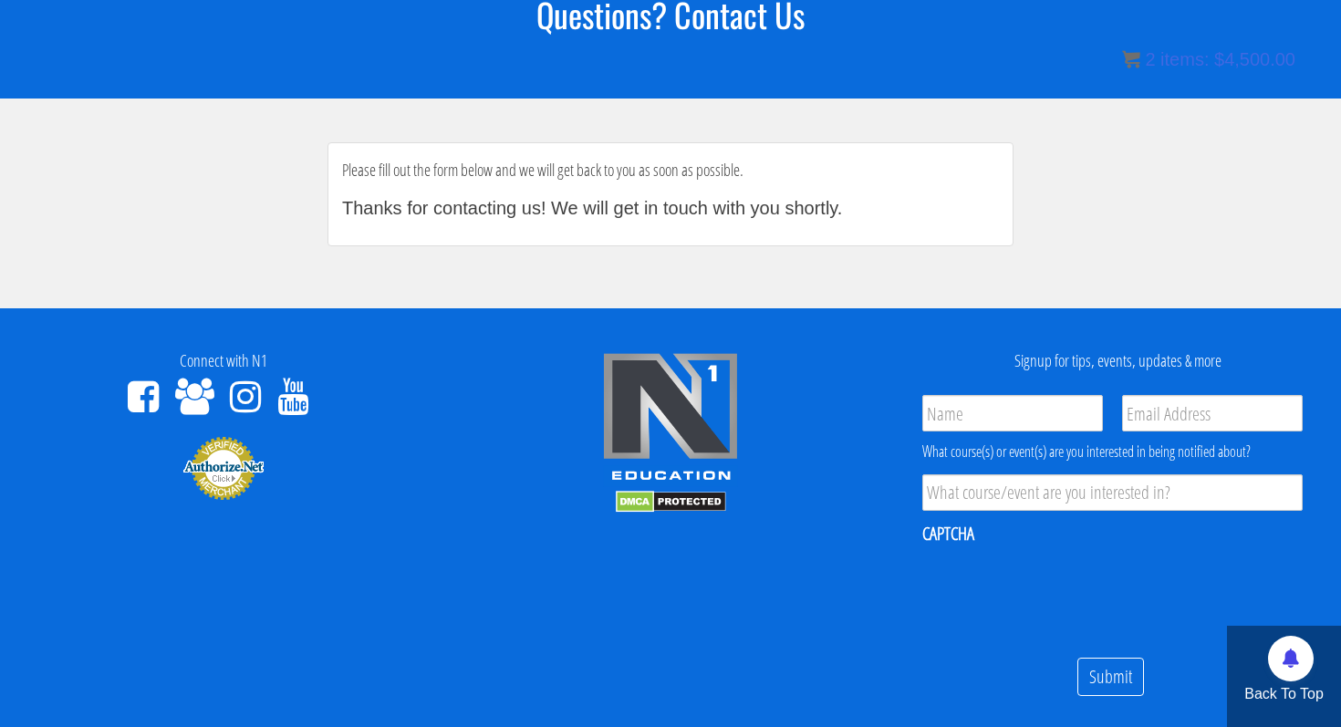
scroll to position [192, 0]
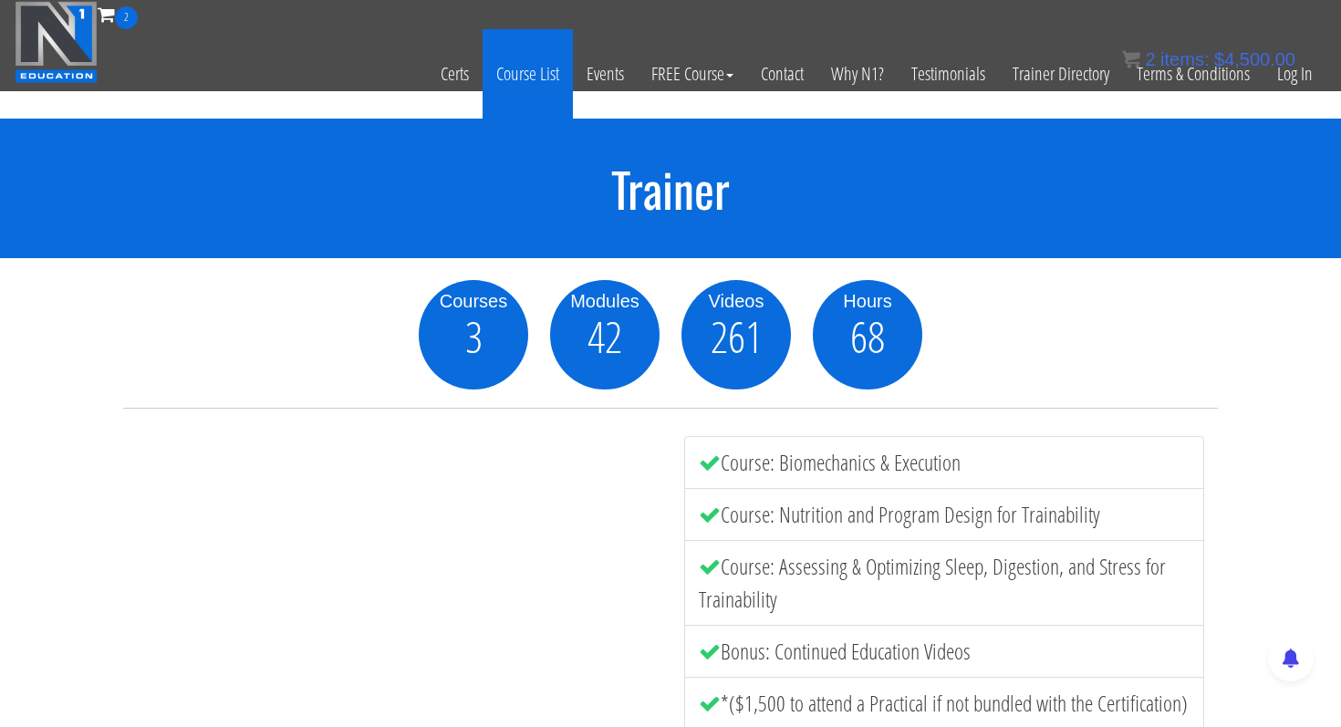
click at [512, 88] on link "Course List" at bounding box center [527, 73] width 90 height 89
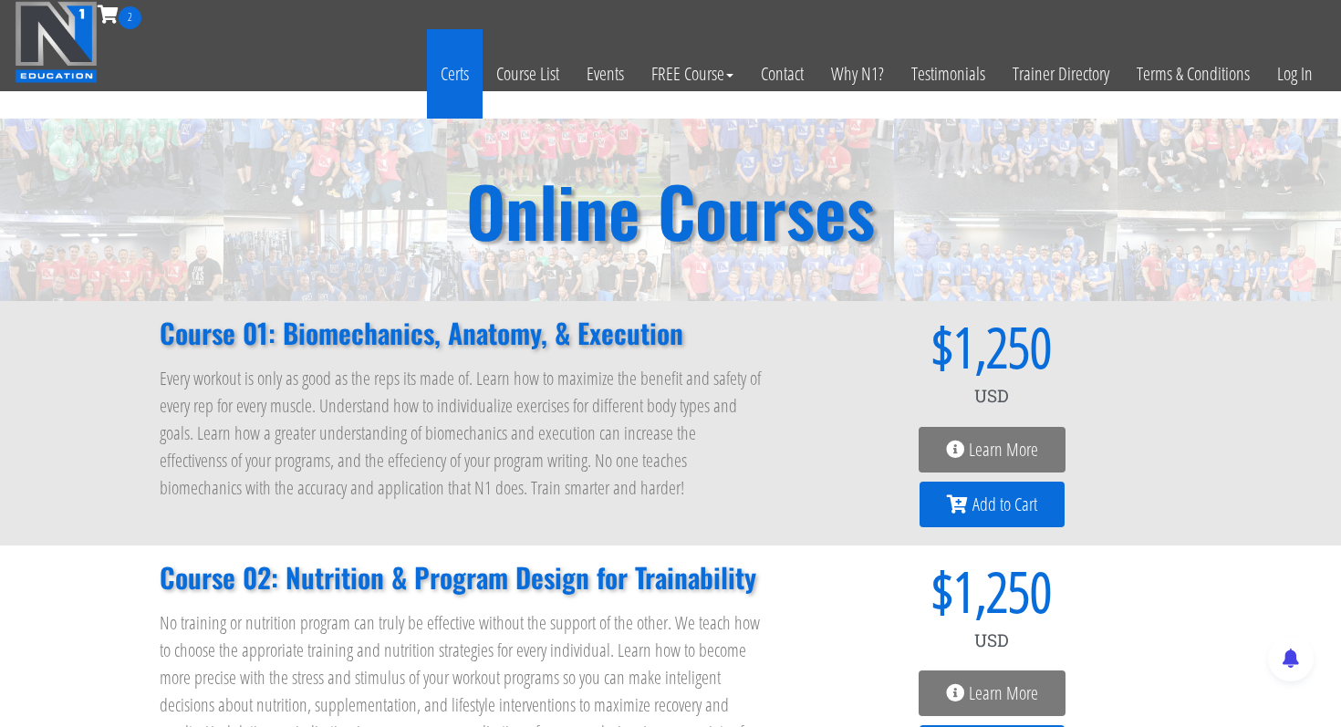
click at [465, 86] on link "Certs" at bounding box center [455, 73] width 56 height 89
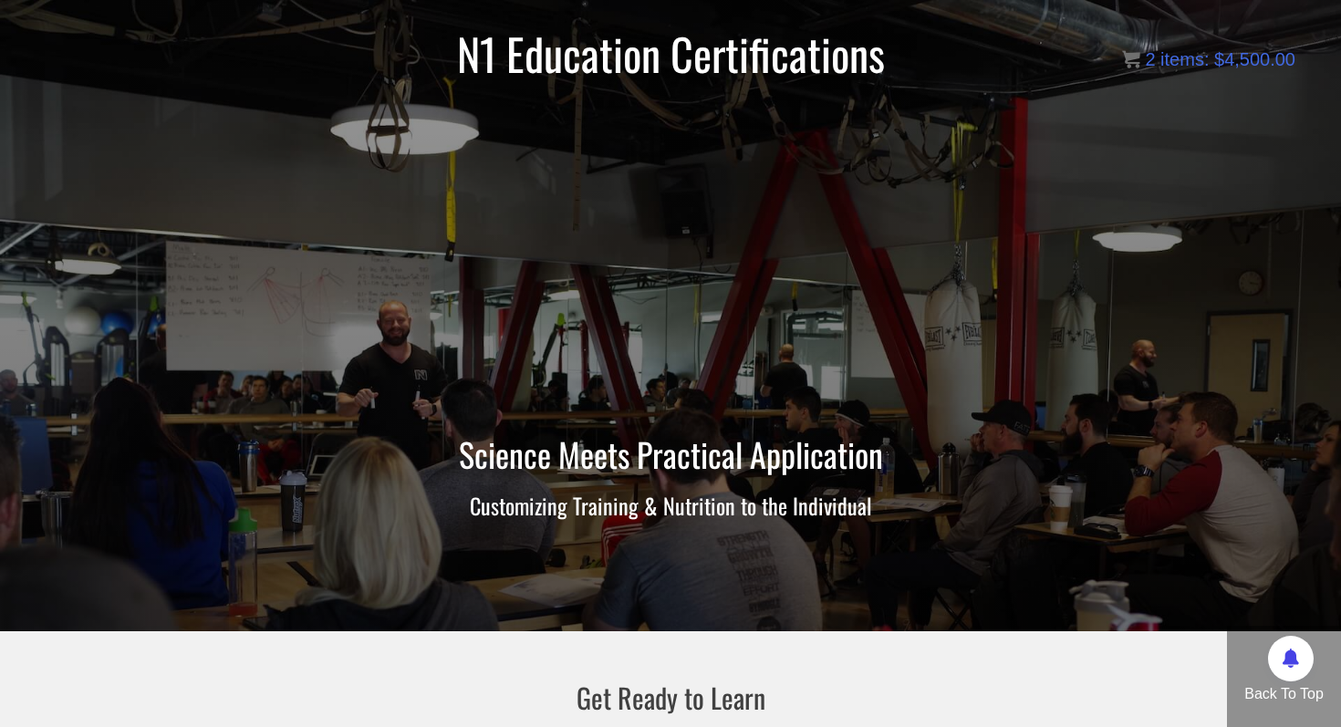
scroll to position [131, 0]
